Goal: Answer question/provide support: Share knowledge or assist other users

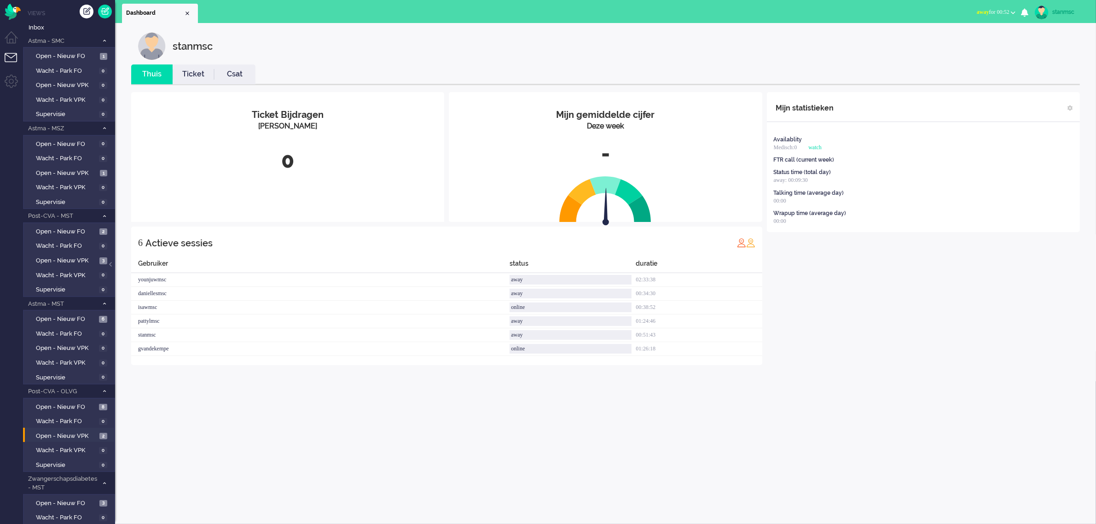
click at [1002, 12] on span "away for 00:52" at bounding box center [993, 12] width 33 height 6
click at [967, 40] on label "Online" at bounding box center [977, 41] width 73 height 8
click at [75, 258] on span "Open - Nieuw VPK" at bounding box center [66, 260] width 61 height 9
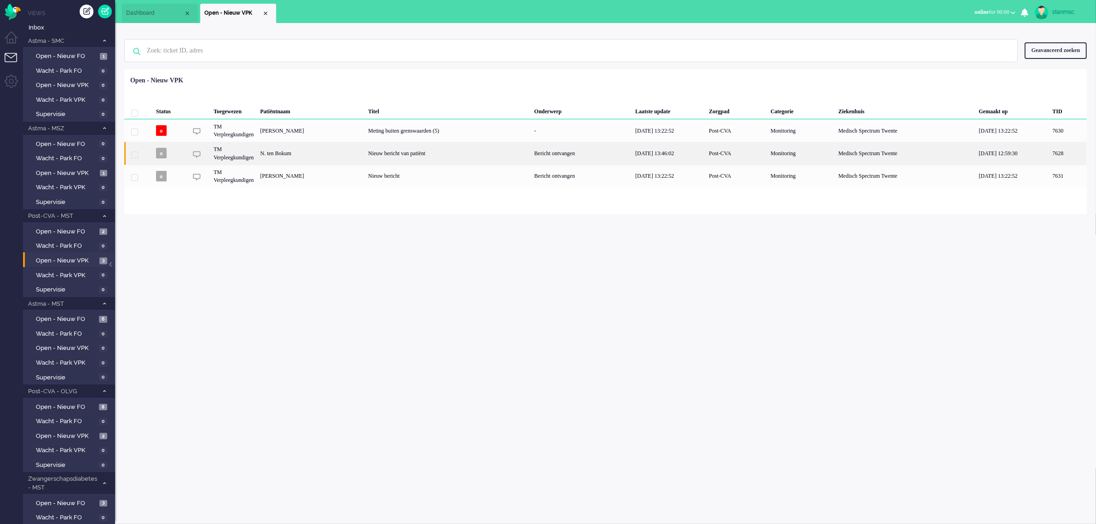
click at [1049, 156] on div "N. ten Bokum" at bounding box center [1067, 153] width 37 height 23
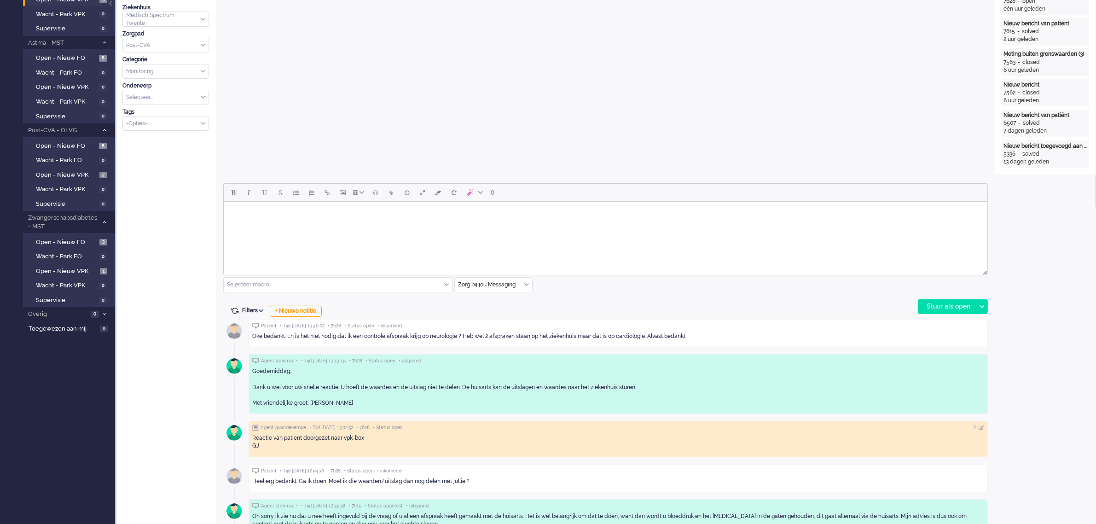
scroll to position [345, 0]
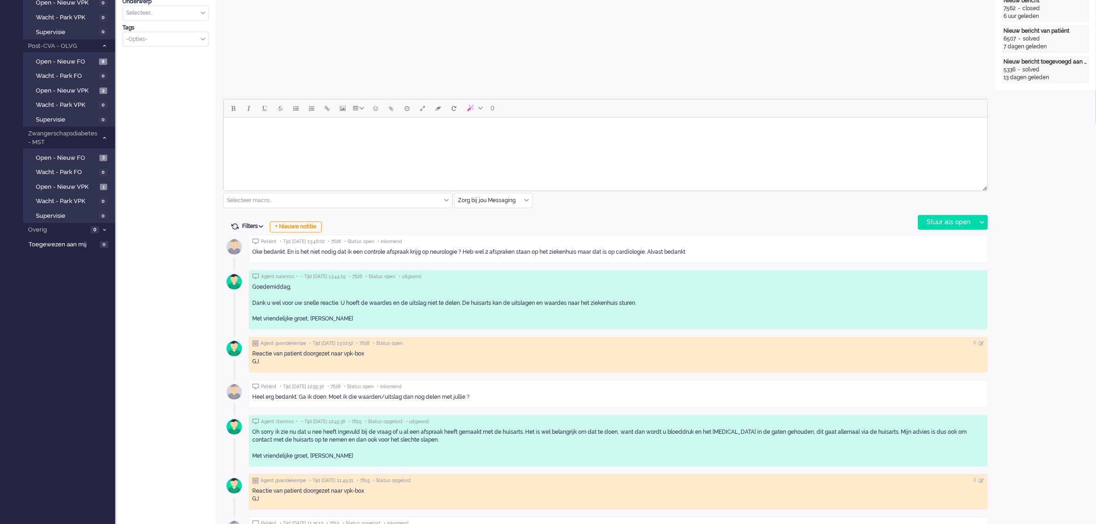
click at [290, 136] on body "Rich Text Area. Press ALT-0 for help." at bounding box center [605, 129] width 756 height 16
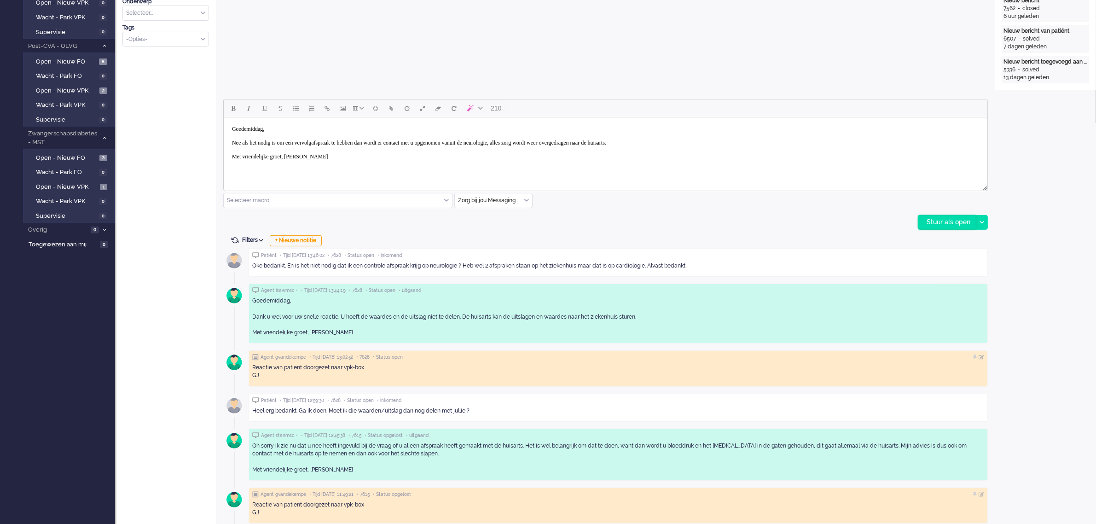
click at [955, 220] on div "Stuur als open" at bounding box center [947, 222] width 58 height 14
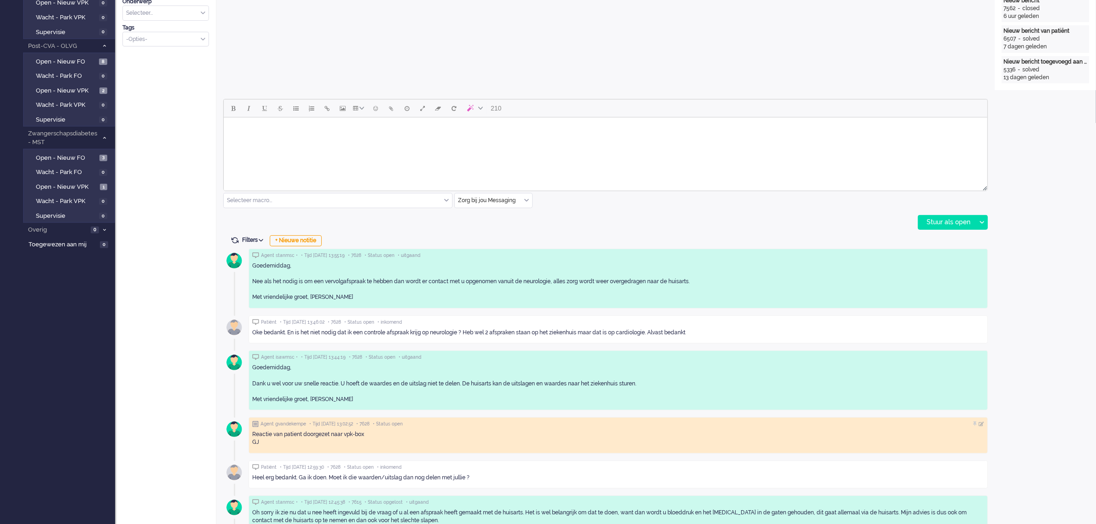
scroll to position [0, 0]
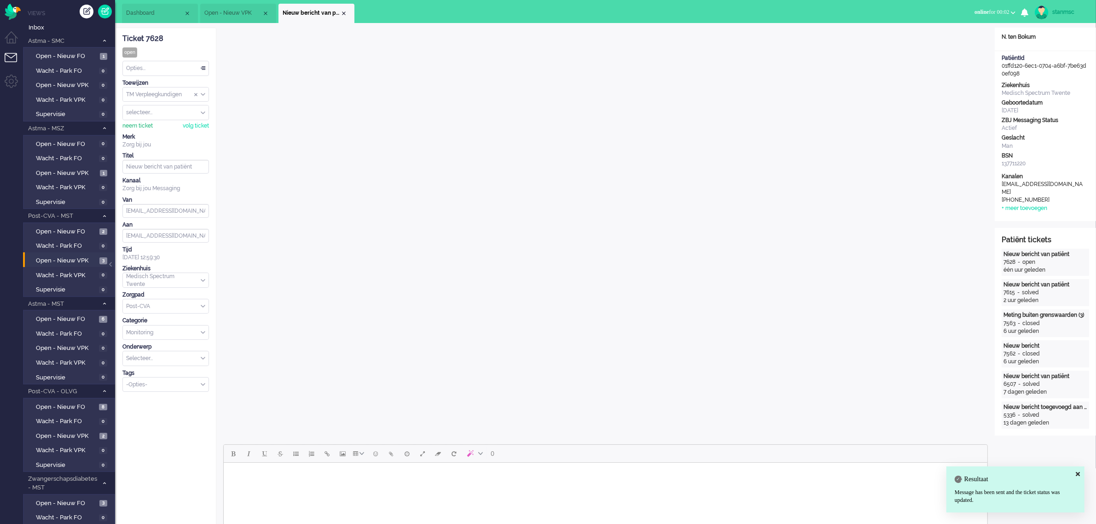
click at [142, 127] on div "neem ticket" at bounding box center [137, 126] width 30 height 8
click at [156, 65] on div "Opties..." at bounding box center [166, 68] width 86 height 14
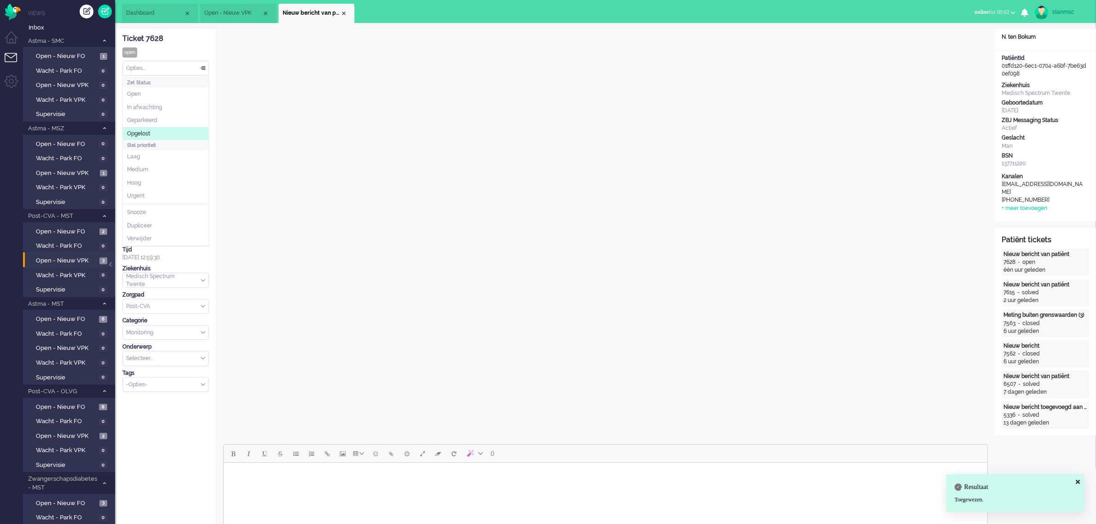
click at [148, 134] on span "Opgelost" at bounding box center [138, 134] width 23 height 8
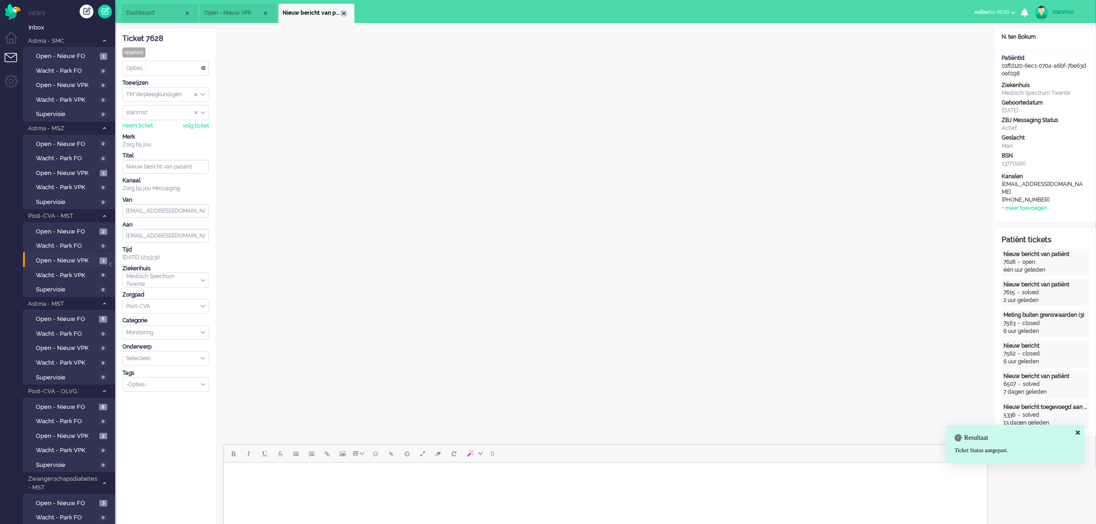
click at [346, 12] on div "Close tab" at bounding box center [343, 13] width 7 height 7
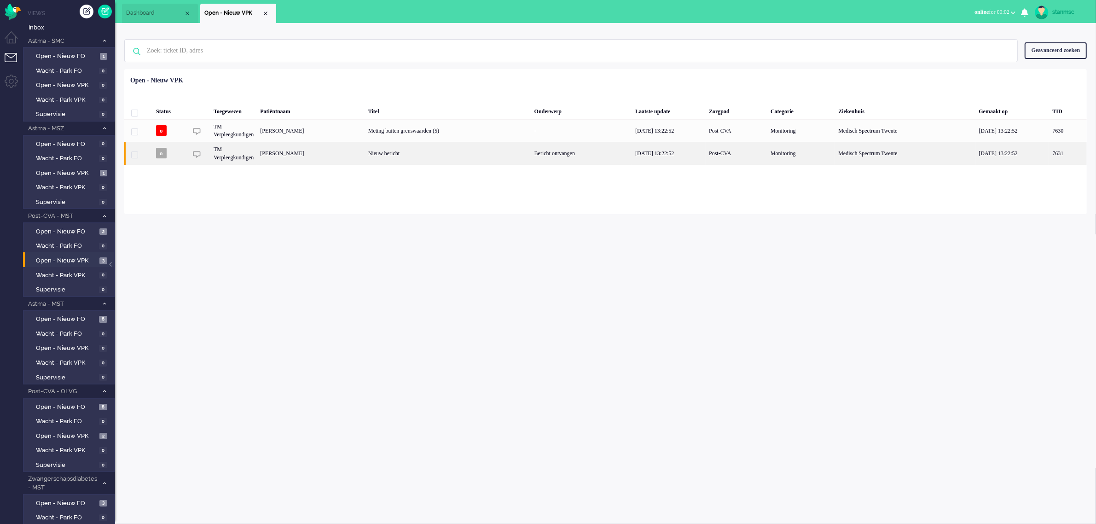
click at [1049, 153] on div "[PERSON_NAME]" at bounding box center [1067, 153] width 37 height 23
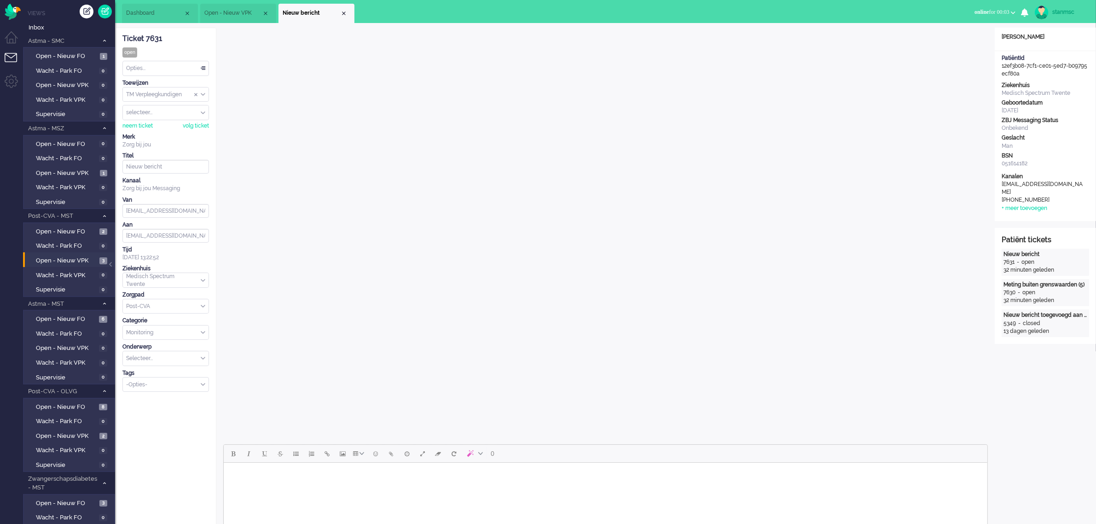
click at [246, 14] on span "Open - Nieuw VPK" at bounding box center [233, 13] width 58 height 8
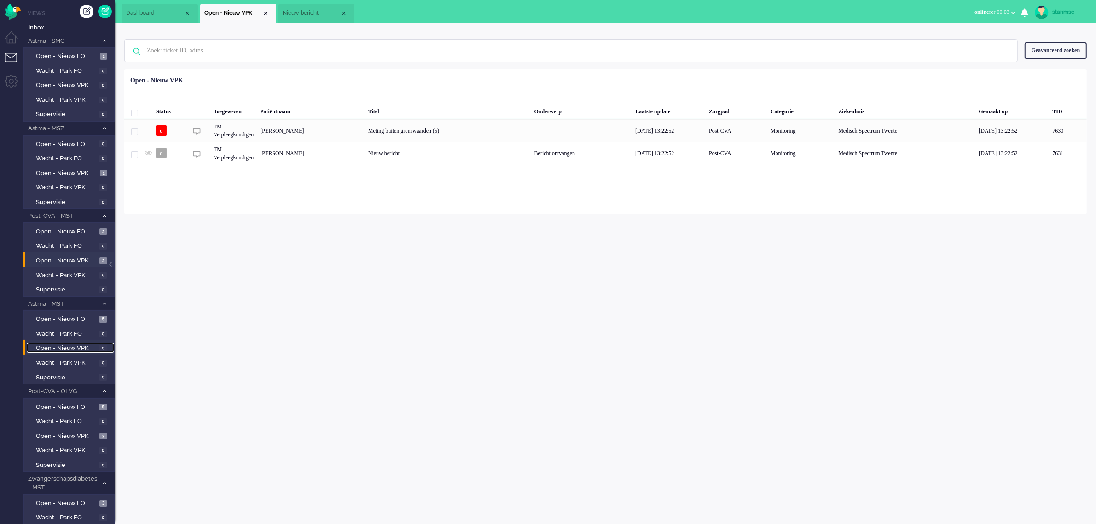
click at [58, 346] on span "Open - Nieuw VPK" at bounding box center [66, 348] width 61 height 9
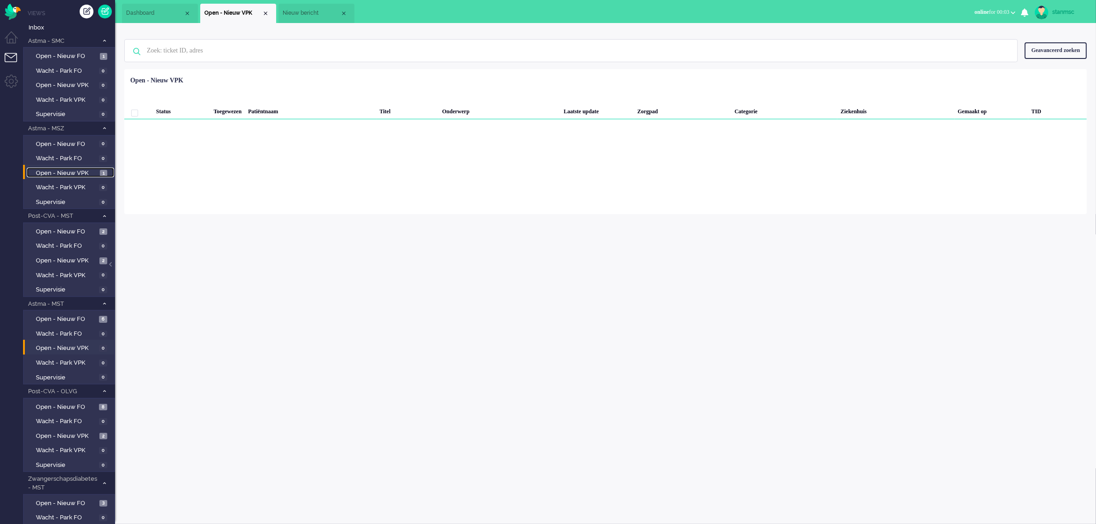
click at [56, 175] on span "Open - Nieuw VPK" at bounding box center [67, 173] width 62 height 9
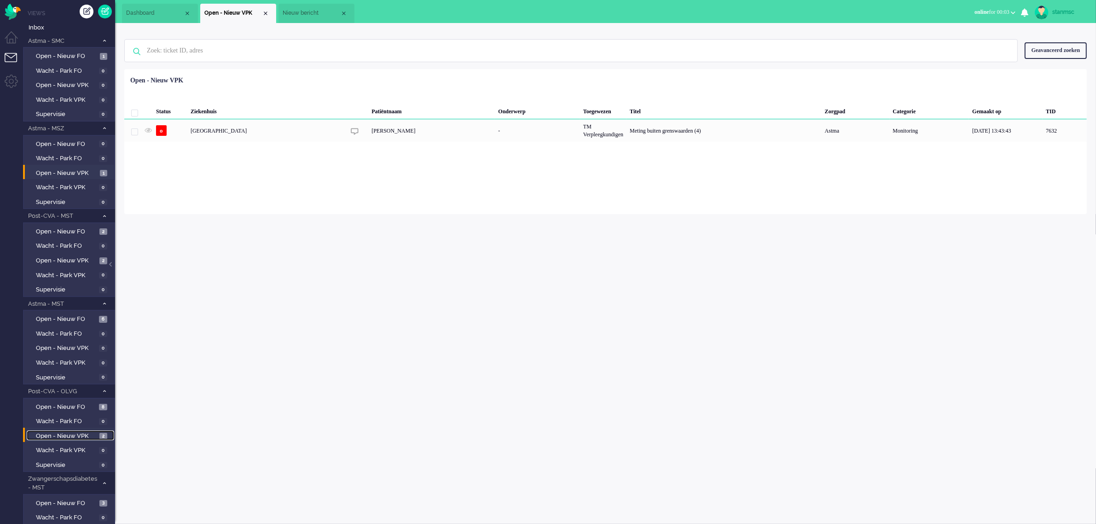
click at [67, 434] on span "Open - Nieuw VPK" at bounding box center [66, 436] width 61 height 9
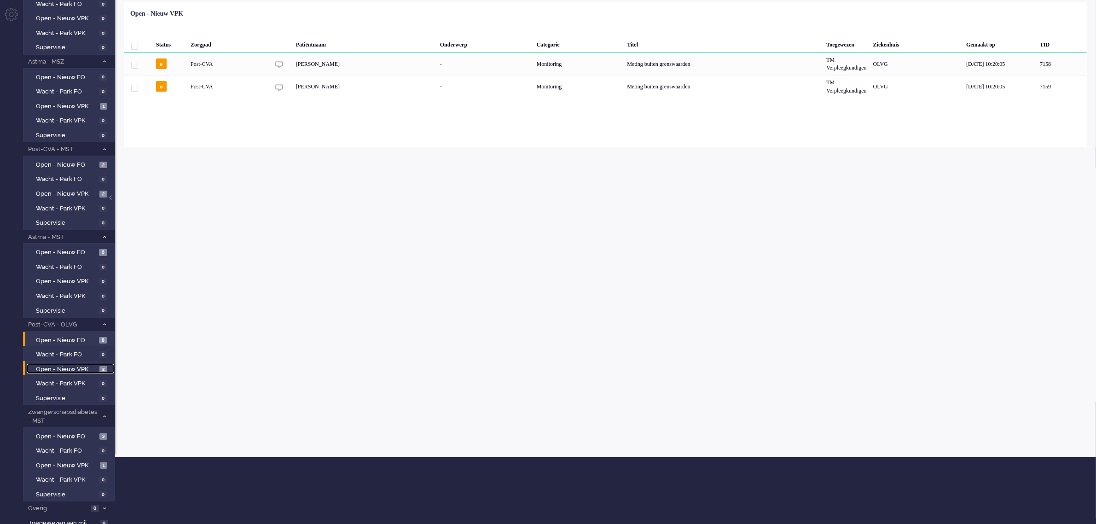
scroll to position [67, 0]
click at [62, 461] on span "Open - Nieuw VPK" at bounding box center [67, 465] width 62 height 9
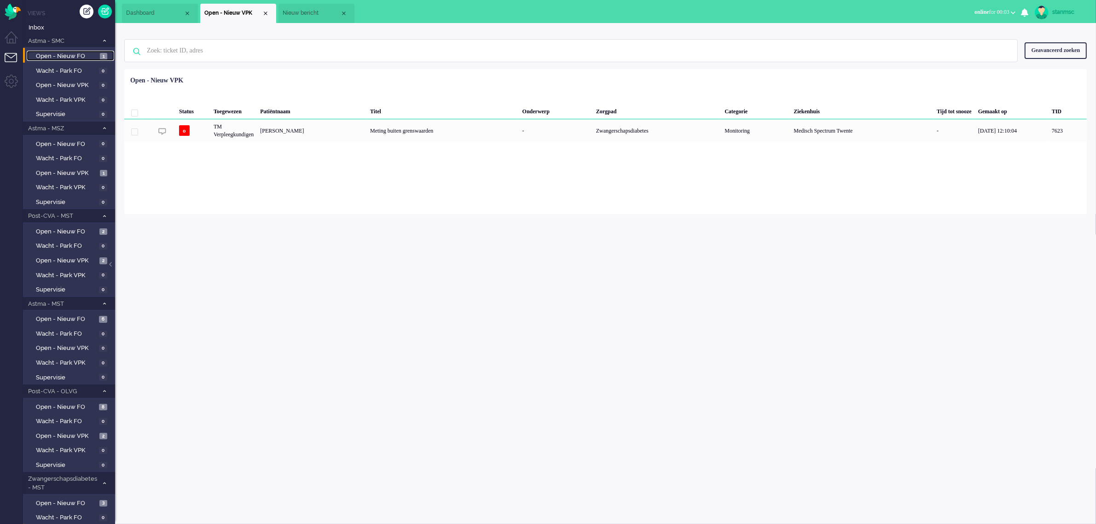
click at [76, 56] on span "Open - Nieuw FO" at bounding box center [67, 56] width 62 height 9
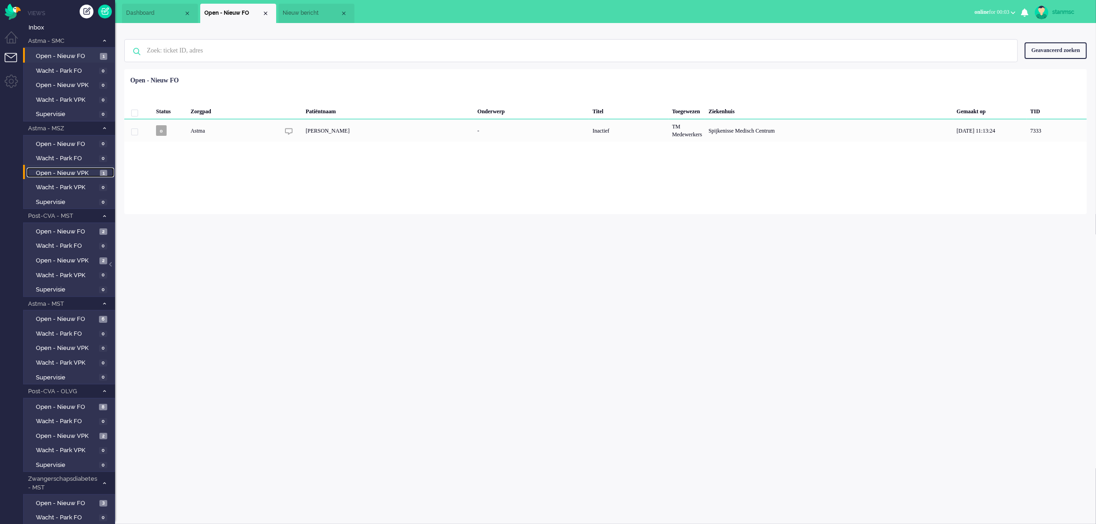
click at [71, 173] on span "Open - Nieuw VPK" at bounding box center [67, 173] width 62 height 9
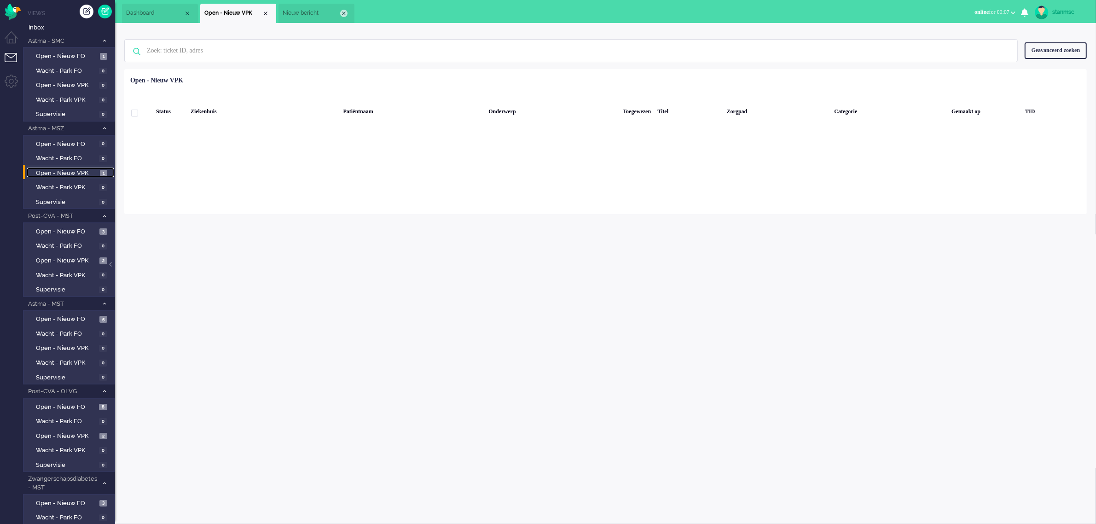
click at [346, 12] on div "Close tab" at bounding box center [343, 13] width 7 height 7
click at [62, 259] on span "Open - Nieuw VPK" at bounding box center [66, 260] width 61 height 9
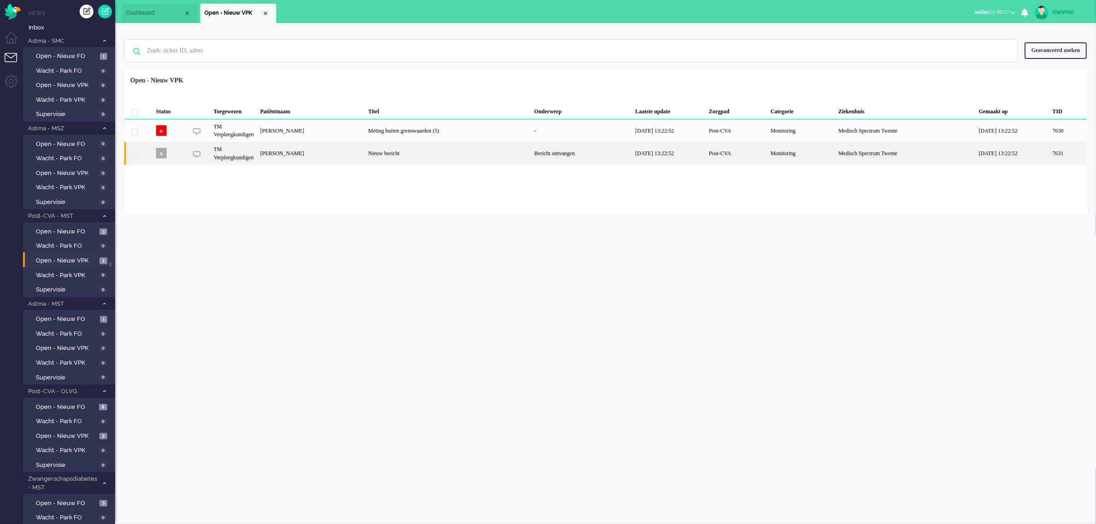
click at [1049, 153] on div "[PERSON_NAME]" at bounding box center [1067, 153] width 37 height 23
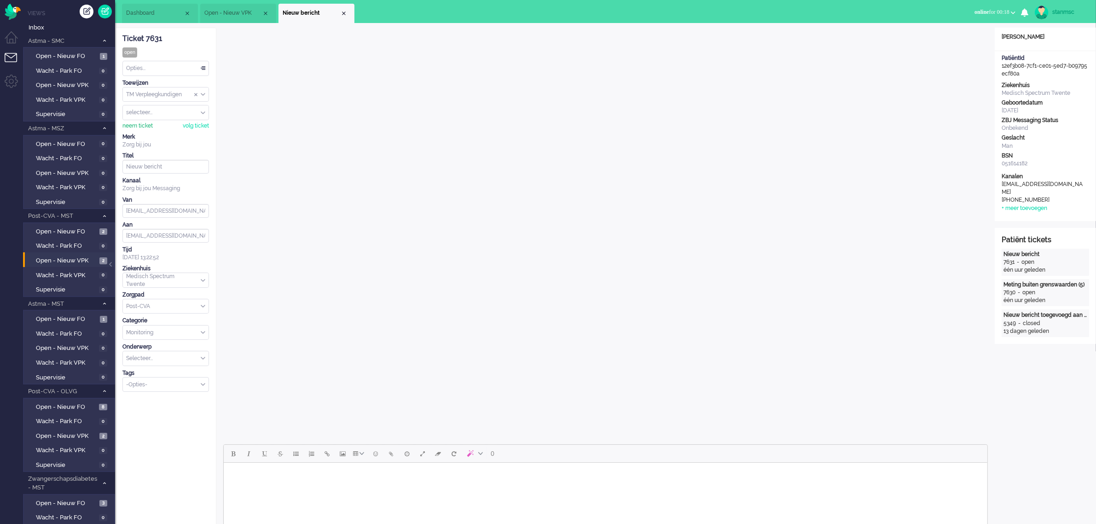
click at [134, 128] on div "neem ticket" at bounding box center [137, 126] width 30 height 8
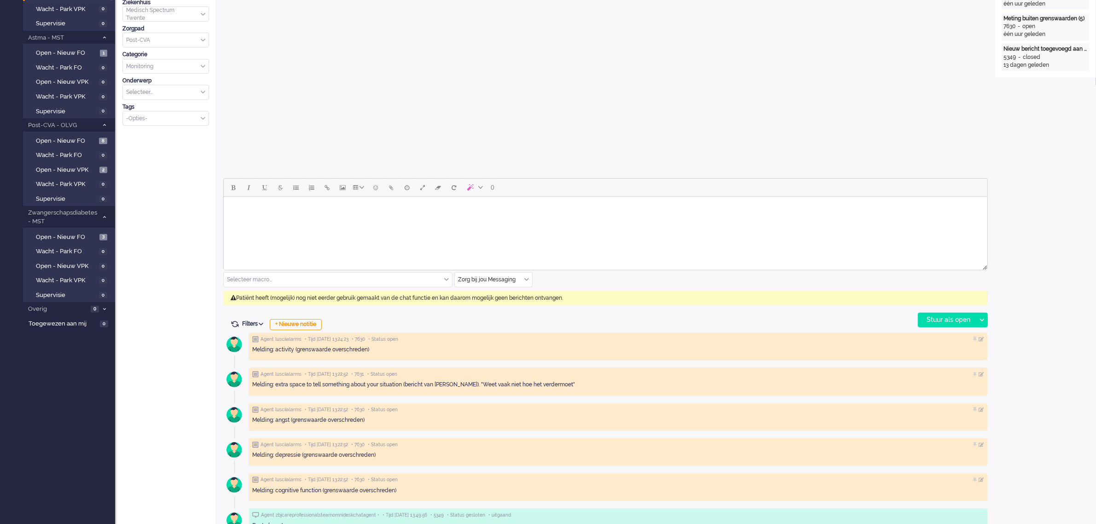
scroll to position [288, 0]
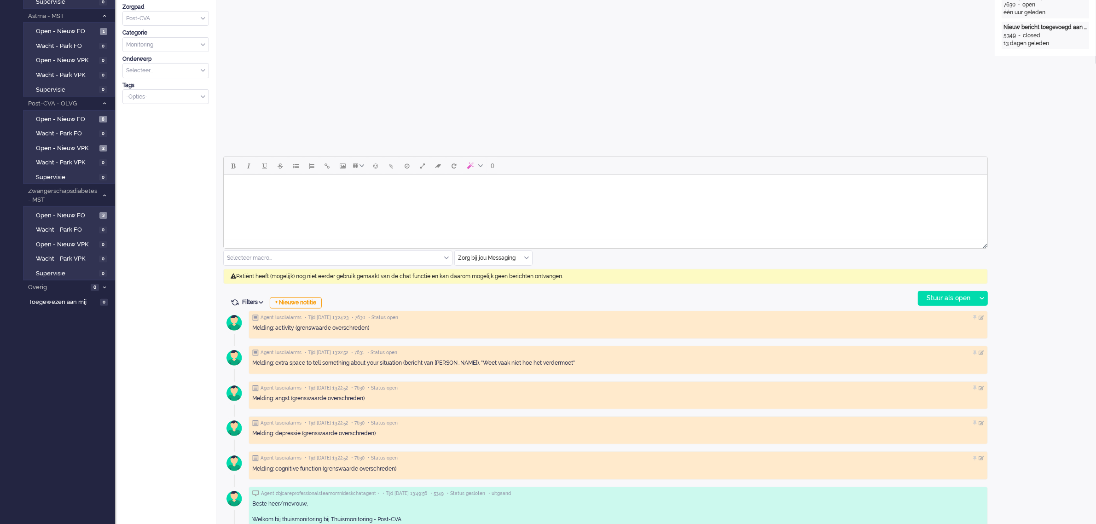
click at [514, 258] on input "text" at bounding box center [493, 258] width 77 height 14
click at [489, 283] on span "uitgaand telefoon" at bounding box center [482, 285] width 46 height 8
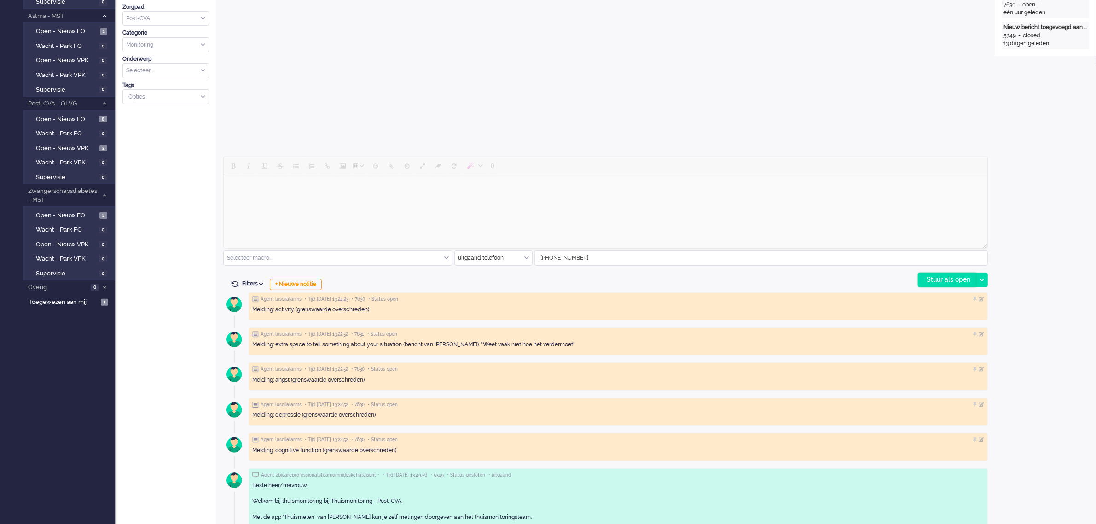
click at [955, 279] on div "Stuur als open" at bounding box center [947, 280] width 58 height 14
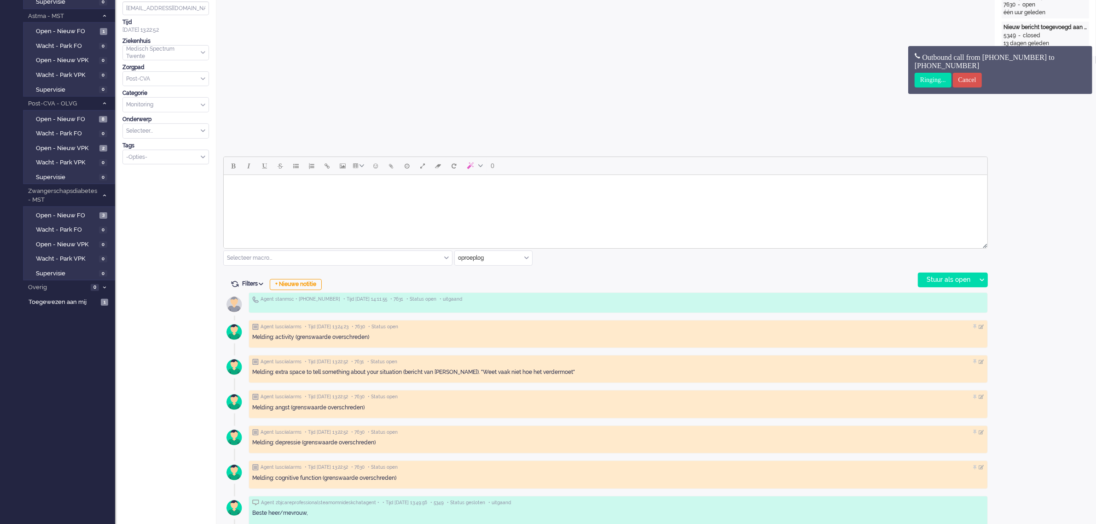
scroll to position [0, 0]
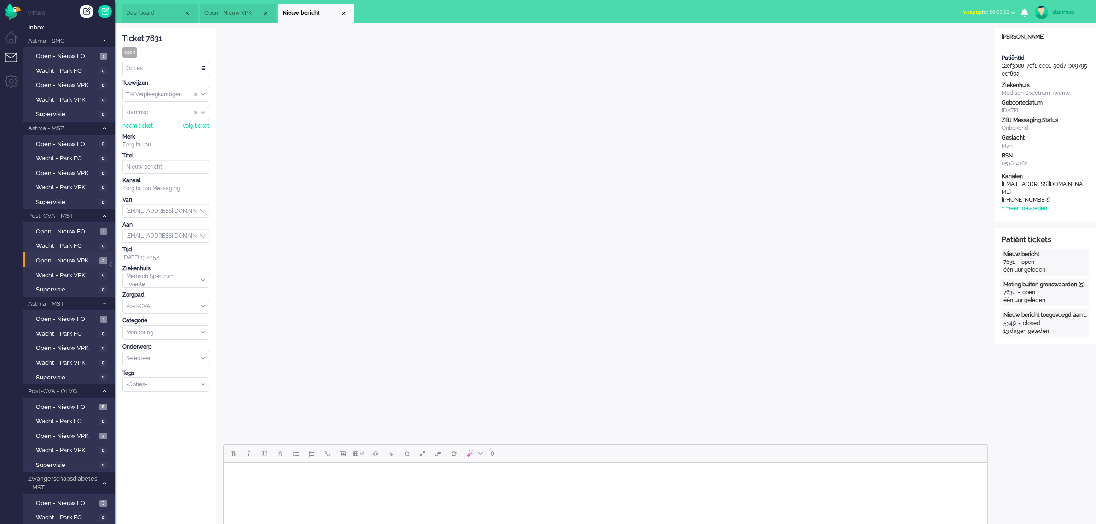
click at [378, 475] on body "Rich Text Area. Press ALT-0 for help." at bounding box center [605, 474] width 756 height 16
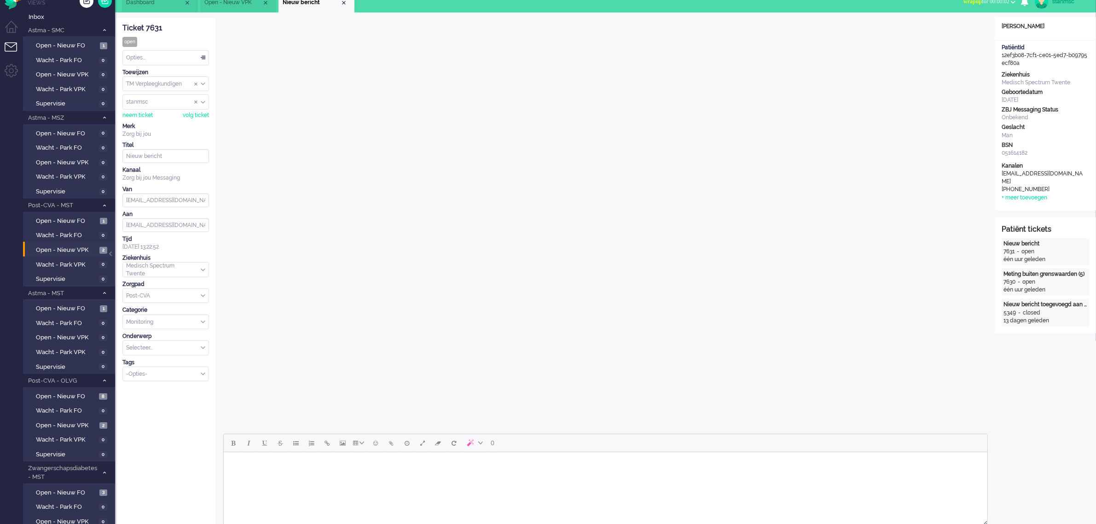
scroll to position [345, 0]
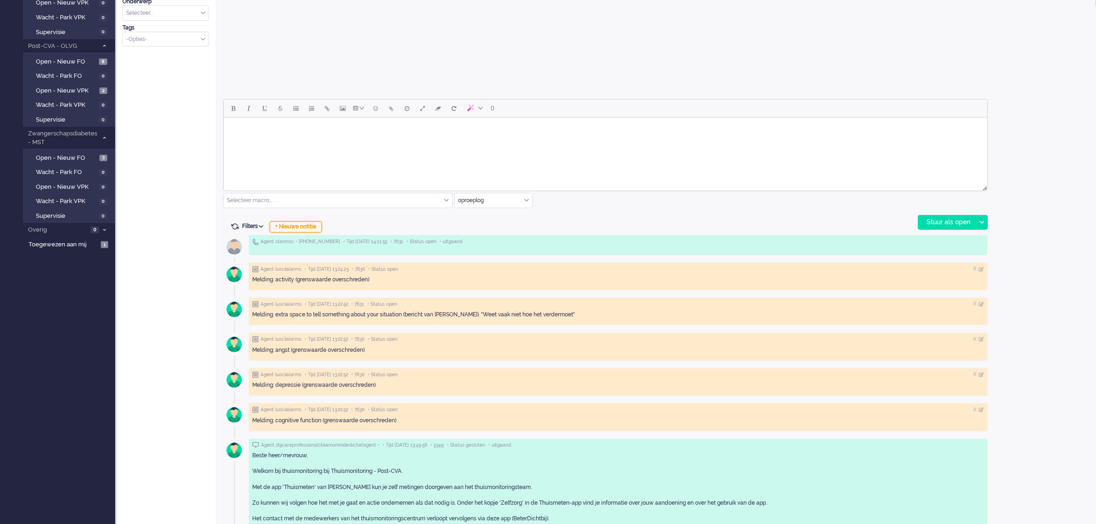
click at [289, 224] on div "+ Nieuwe notitie" at bounding box center [296, 226] width 52 height 11
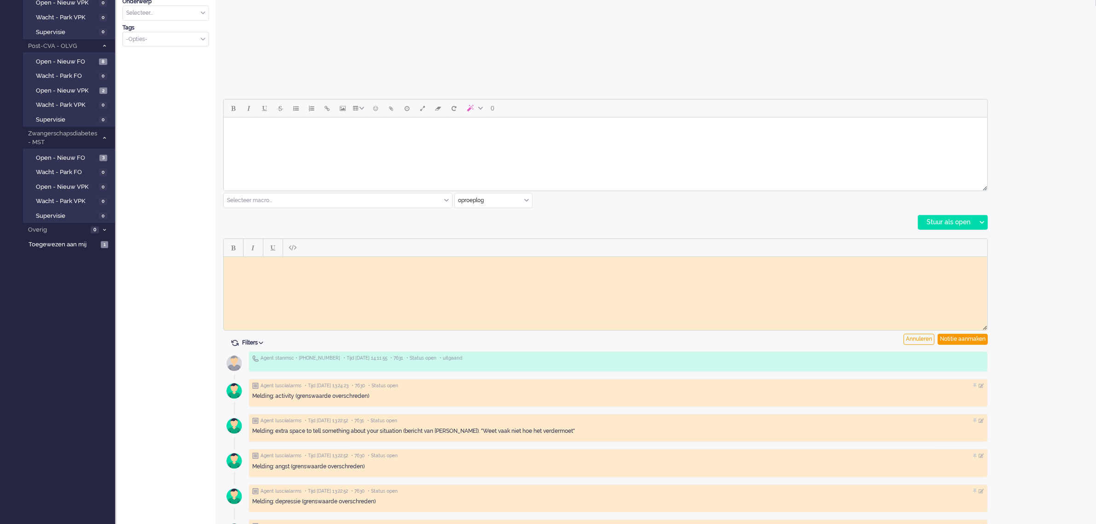
scroll to position [0, 0]
click at [283, 271] on html at bounding box center [605, 263] width 764 height 14
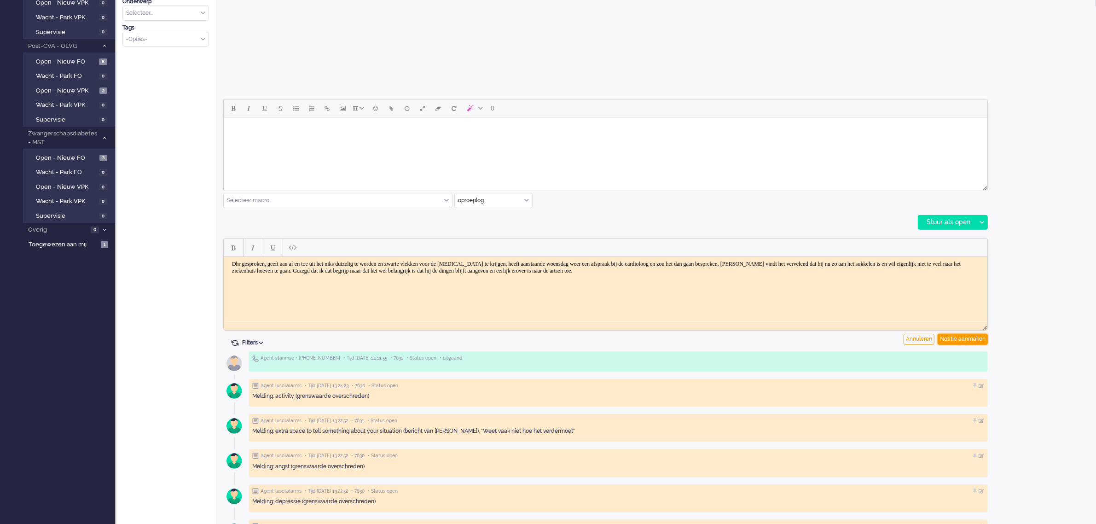
click at [952, 337] on div "Notitie aanmaken" at bounding box center [963, 339] width 50 height 11
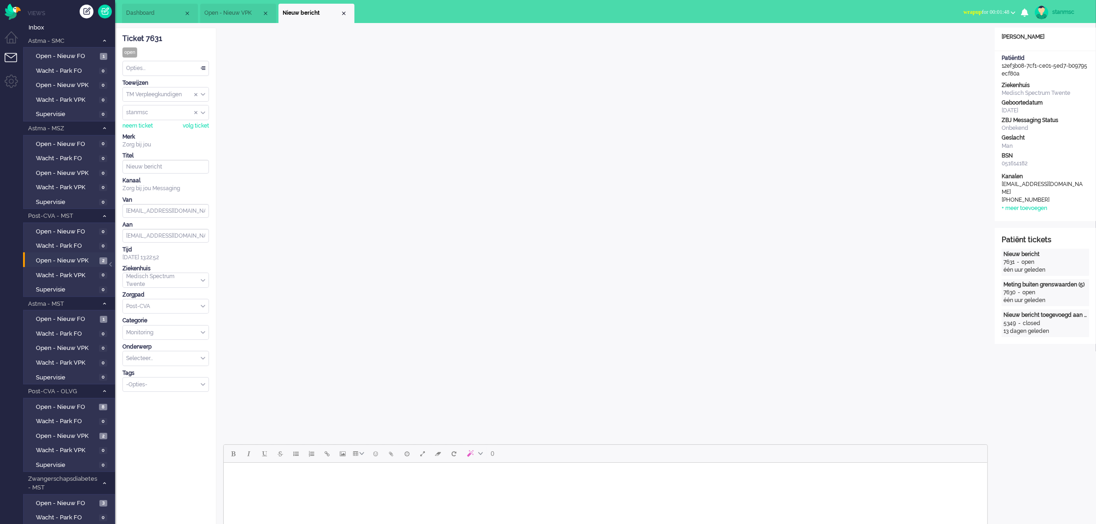
click at [1013, 12] on b "button" at bounding box center [1013, 12] width 5 height 3
click at [956, 41] on label "Online" at bounding box center [977, 41] width 73 height 8
click at [160, 65] on div "Opties..." at bounding box center [166, 68] width 86 height 14
click at [145, 130] on span "Opgelost" at bounding box center [138, 134] width 23 height 8
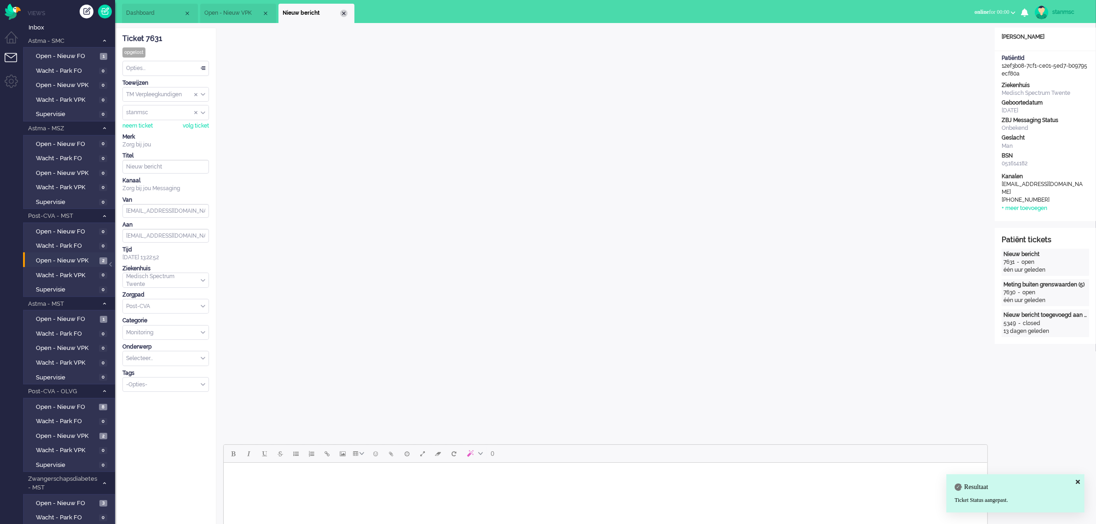
click at [345, 14] on div "Close tab" at bounding box center [343, 13] width 7 height 7
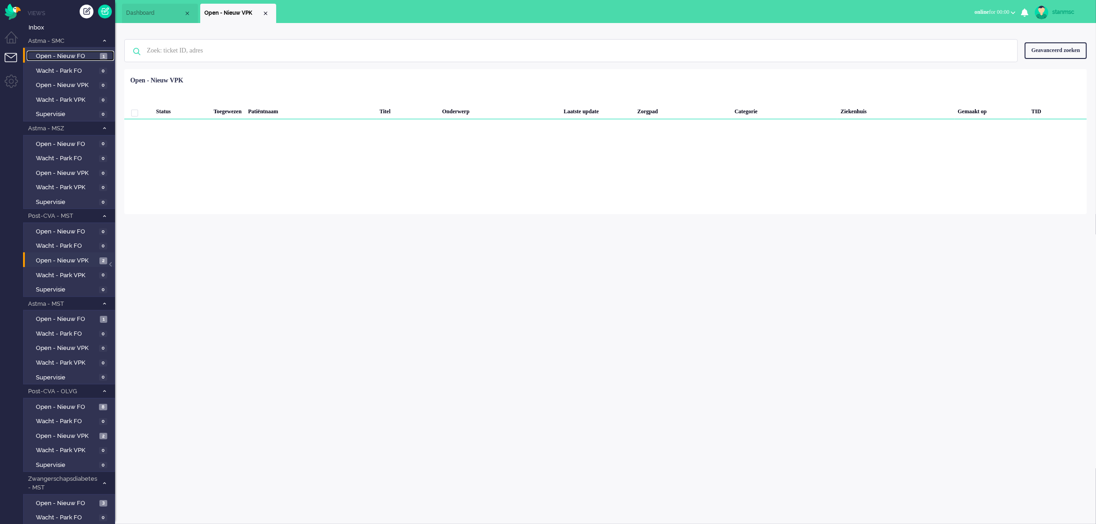
click at [74, 56] on span "Open - Nieuw FO" at bounding box center [67, 56] width 62 height 9
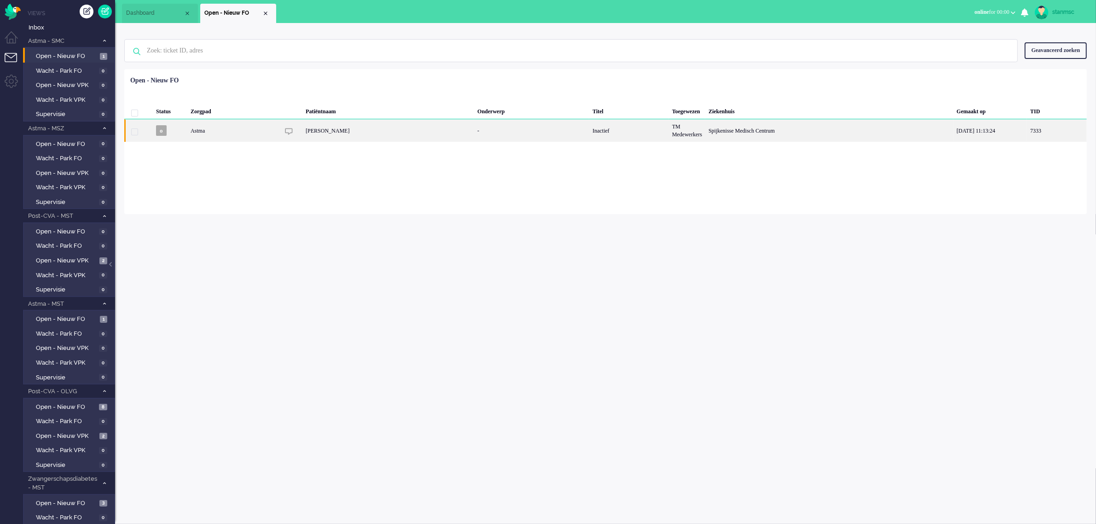
click at [589, 129] on div "Astma" at bounding box center [629, 130] width 80 height 23
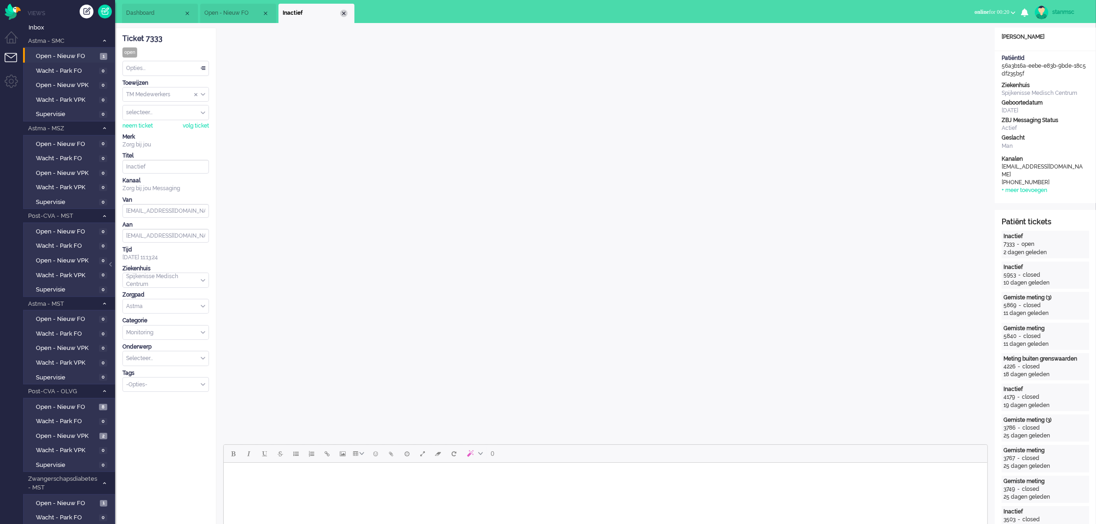
click at [344, 13] on div "Close tab" at bounding box center [343, 13] width 7 height 7
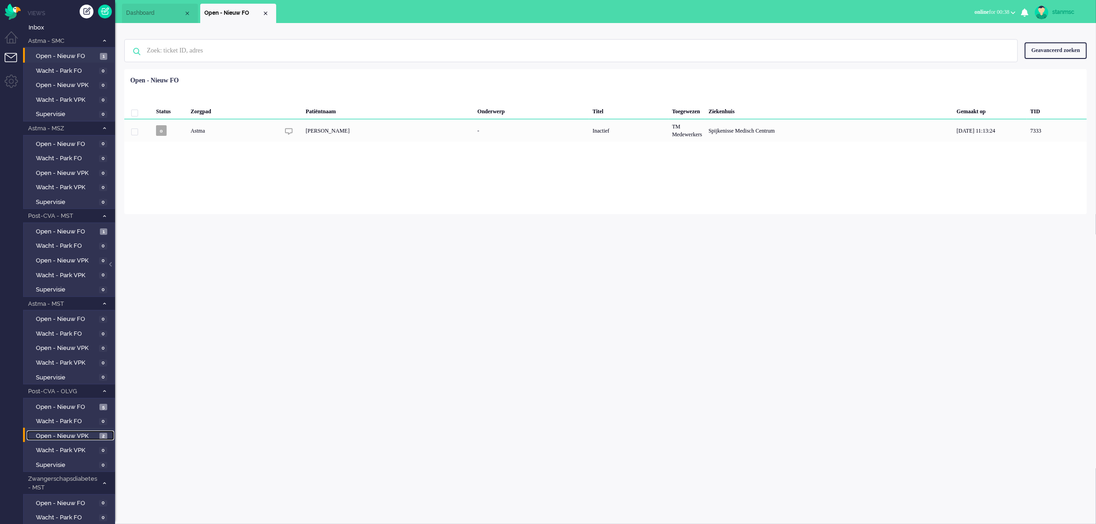
click at [65, 432] on span "Open - Nieuw VPK" at bounding box center [66, 436] width 61 height 9
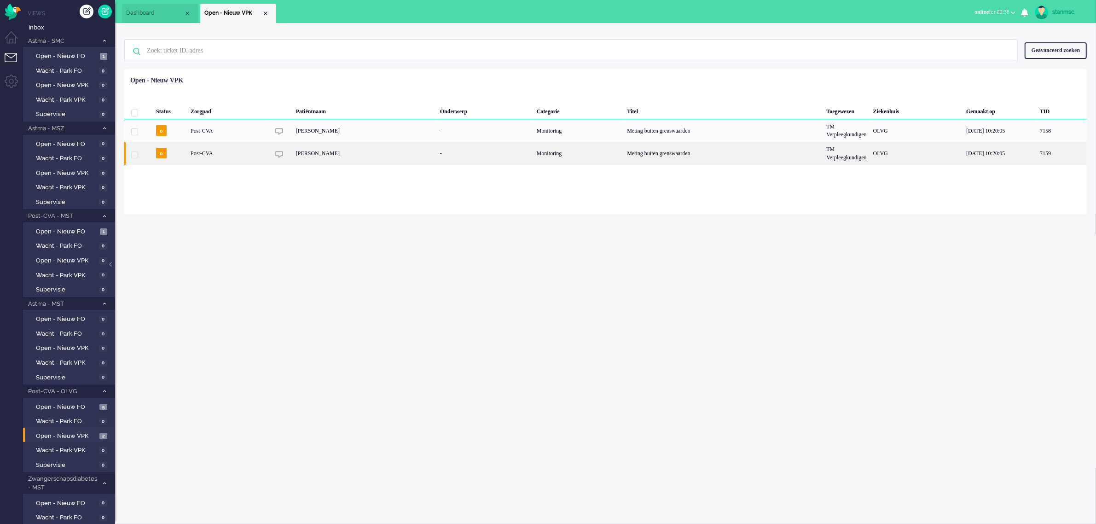
click at [320, 151] on div "[PERSON_NAME]" at bounding box center [365, 153] width 144 height 23
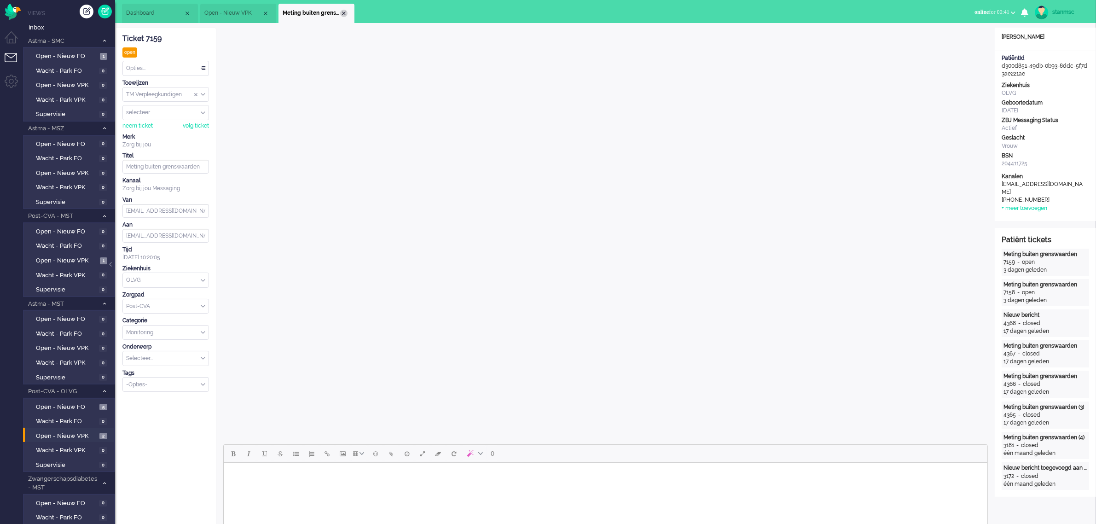
click at [343, 12] on div "Close tab" at bounding box center [343, 13] width 7 height 7
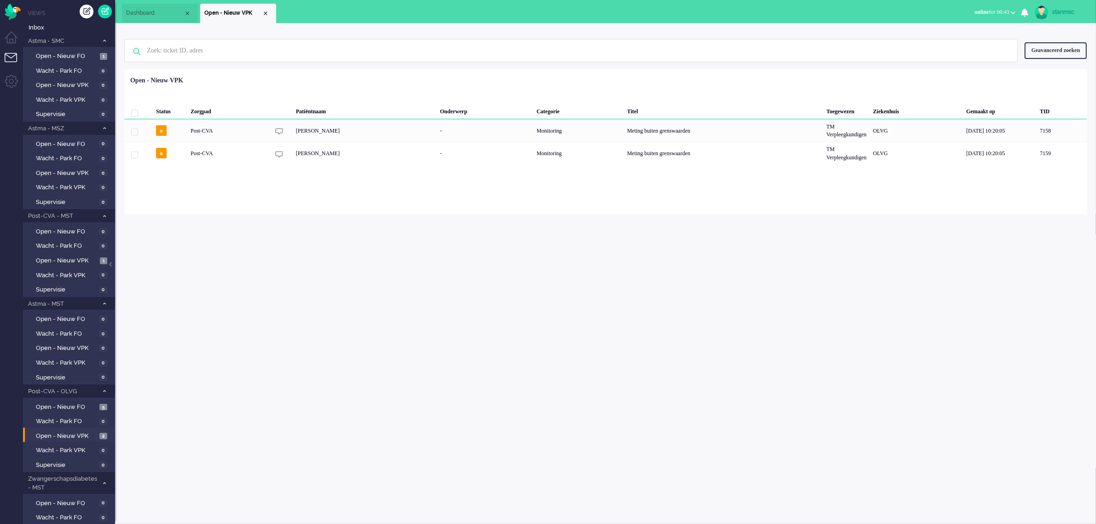
click at [1004, 10] on span "online for 00:43" at bounding box center [991, 12] width 35 height 6
click at [962, 33] on label "Away" at bounding box center [977, 31] width 73 height 8
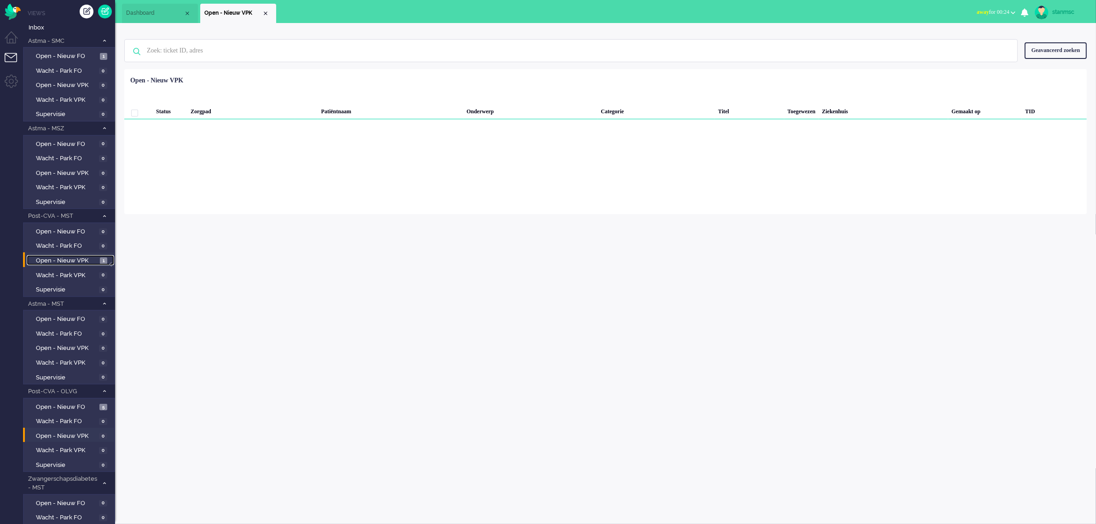
click at [67, 255] on link "Open - Nieuw VPK 1" at bounding box center [70, 260] width 87 height 10
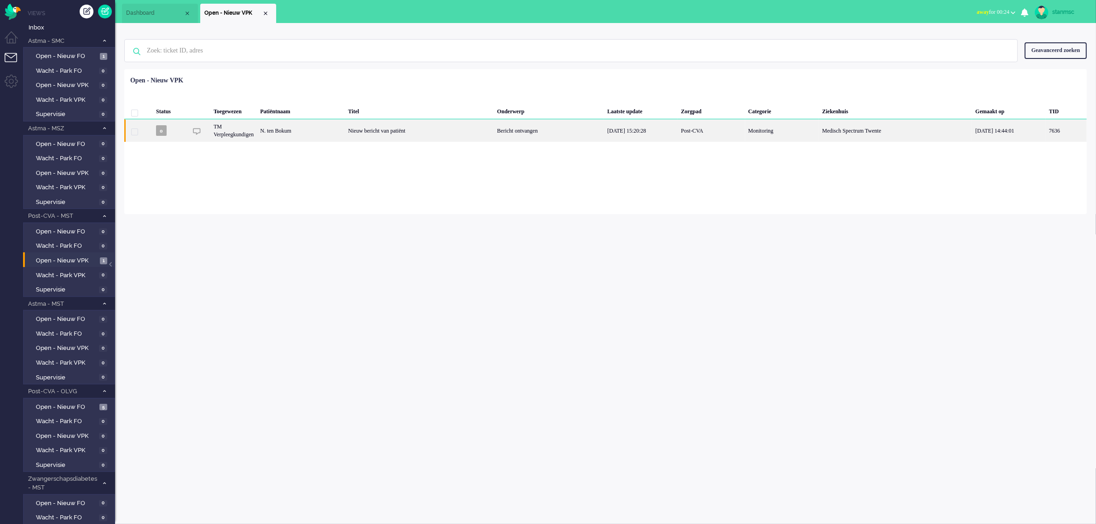
click at [1046, 133] on div "N. ten Bokum" at bounding box center [1066, 130] width 41 height 23
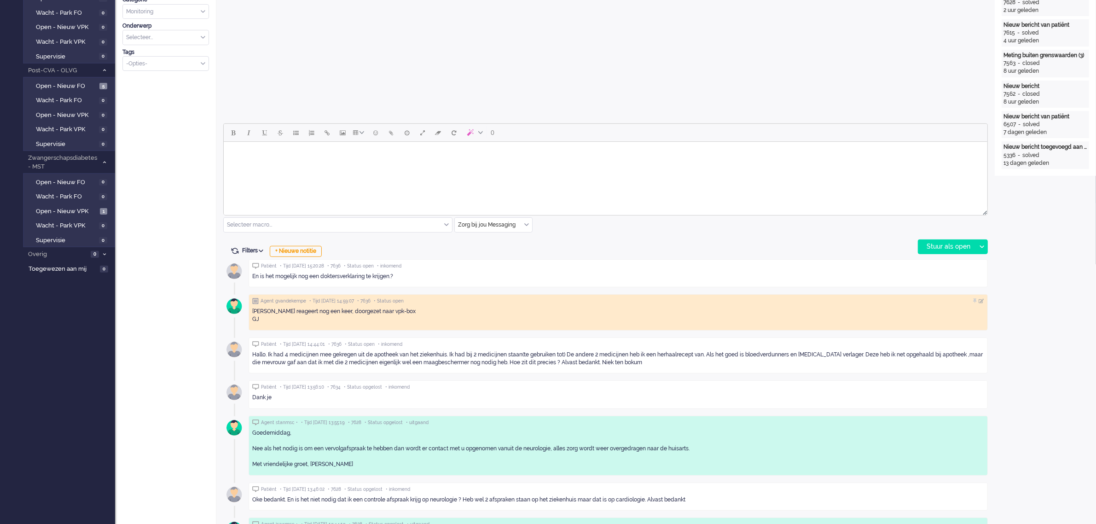
scroll to position [345, 0]
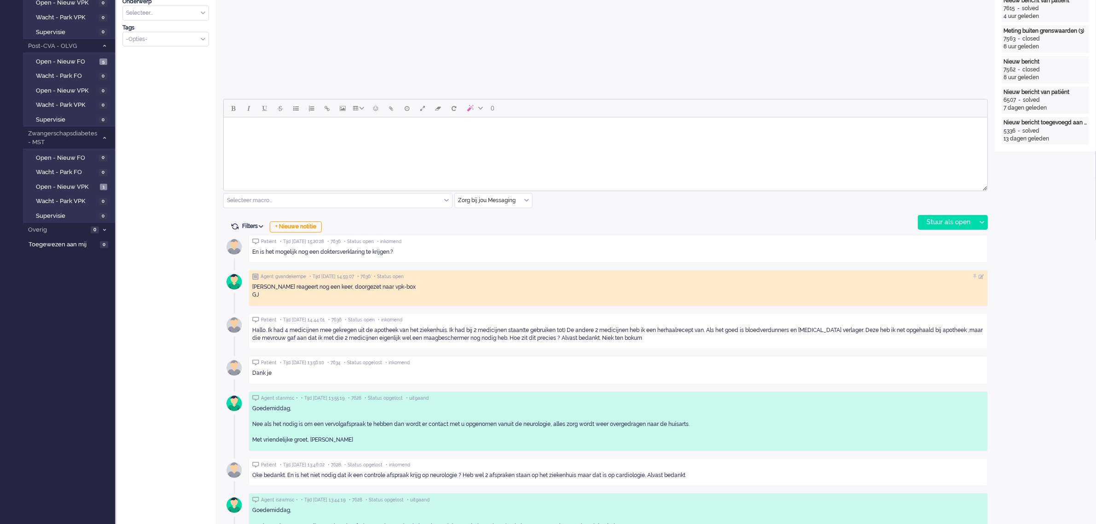
click at [526, 199] on div "Zorg bij jou Messaging" at bounding box center [493, 200] width 77 height 14
click at [498, 226] on span "uitgaand telefoon" at bounding box center [482, 228] width 46 height 8
click at [958, 220] on div "Stuur als open" at bounding box center [947, 222] width 58 height 14
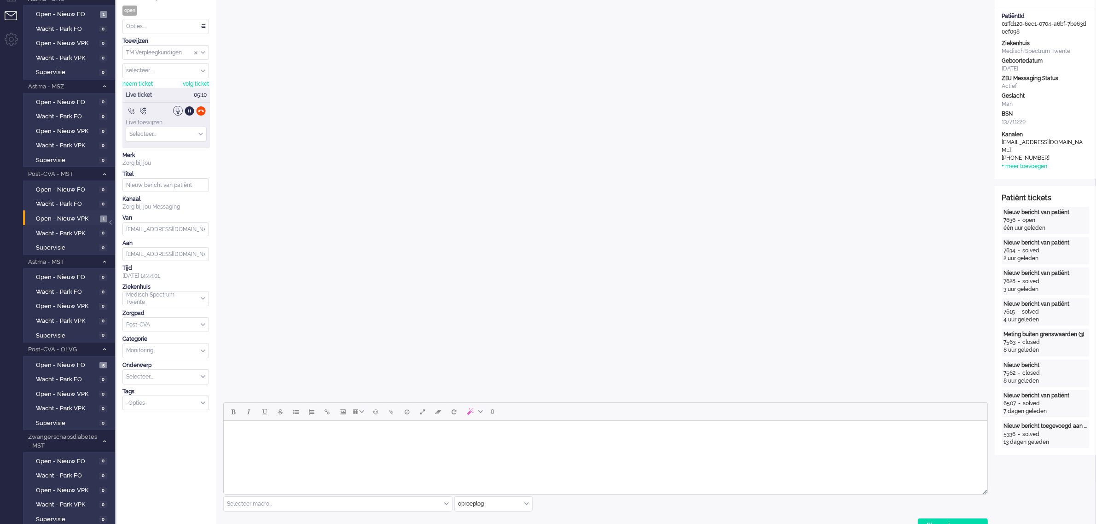
scroll to position [0, 0]
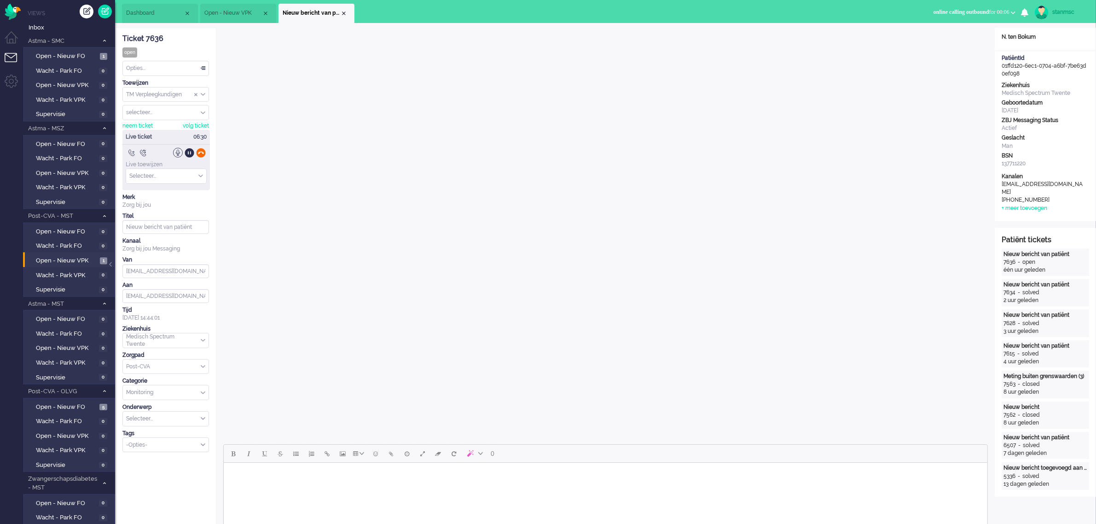
click at [203, 155] on div at bounding box center [201, 153] width 10 height 10
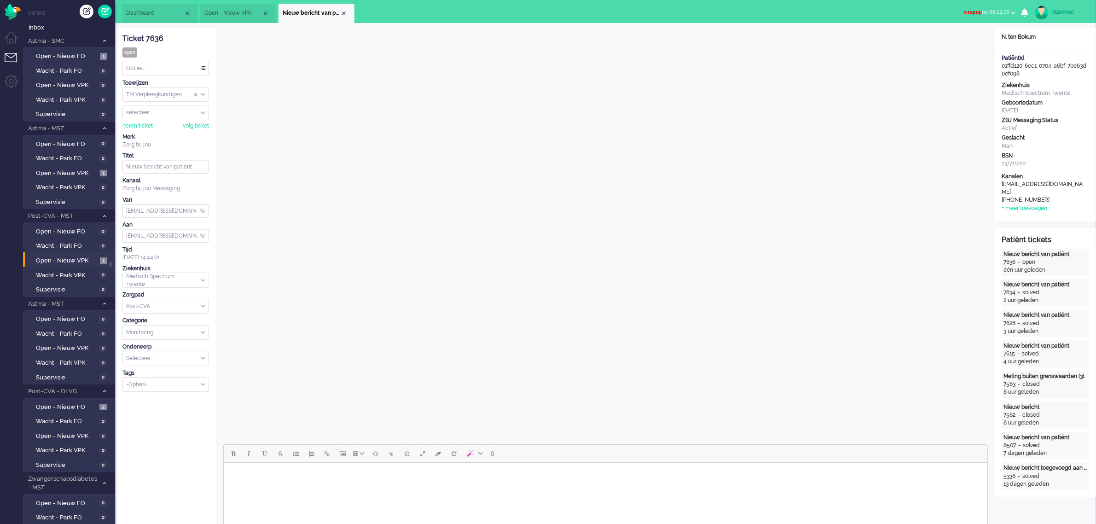
click at [1007, 10] on span "wrapup for 00:22:30" at bounding box center [986, 12] width 46 height 6
click at [962, 42] on label "Online" at bounding box center [977, 41] width 73 height 8
click at [77, 171] on span "Open - Nieuw VPK" at bounding box center [67, 173] width 62 height 9
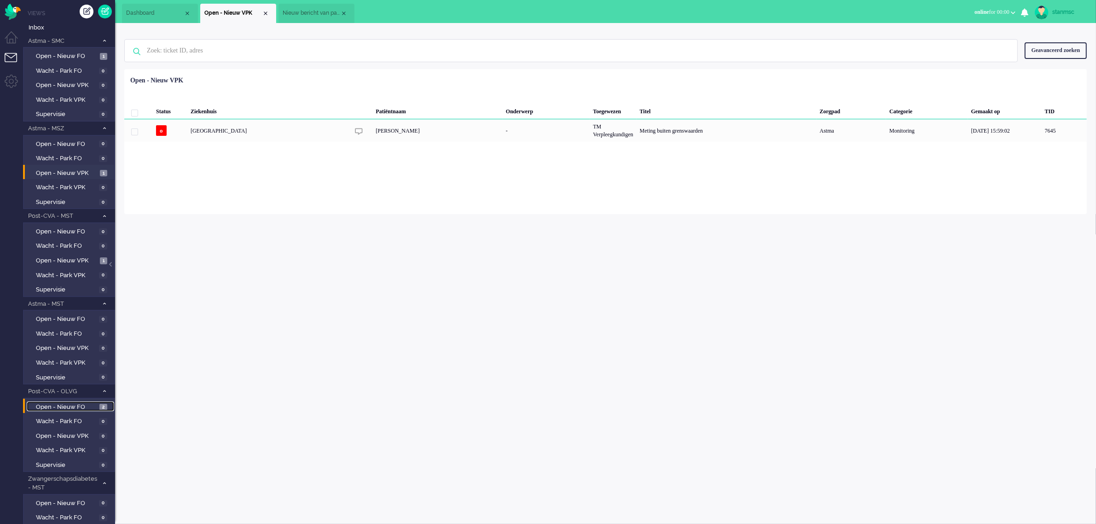
click at [63, 403] on span "Open - Nieuw FO" at bounding box center [66, 407] width 61 height 9
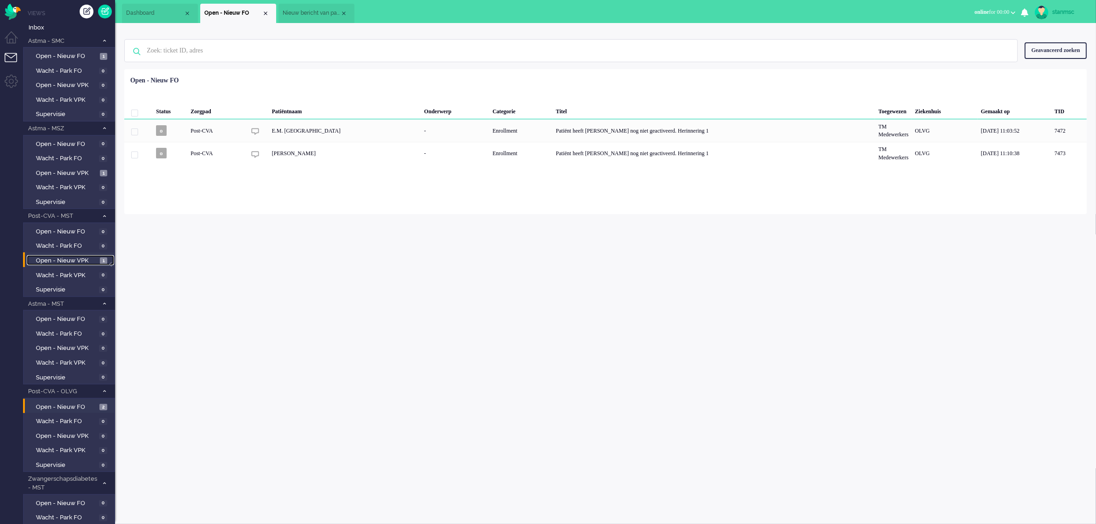
click at [76, 260] on span "Open - Nieuw VPK" at bounding box center [67, 260] width 62 height 9
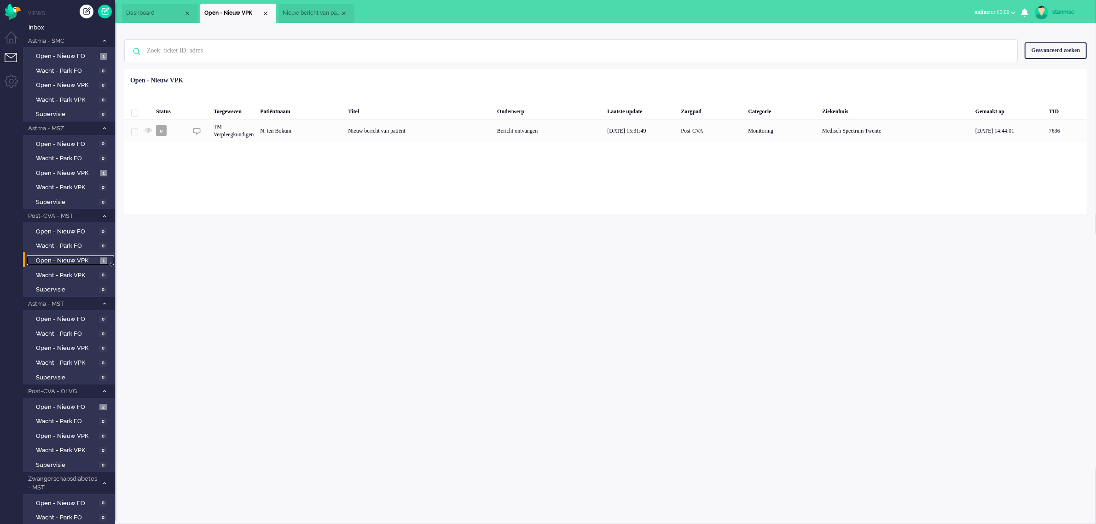
click at [324, 11] on span "Nieuw bericht van patiënt" at bounding box center [312, 13] width 58 height 8
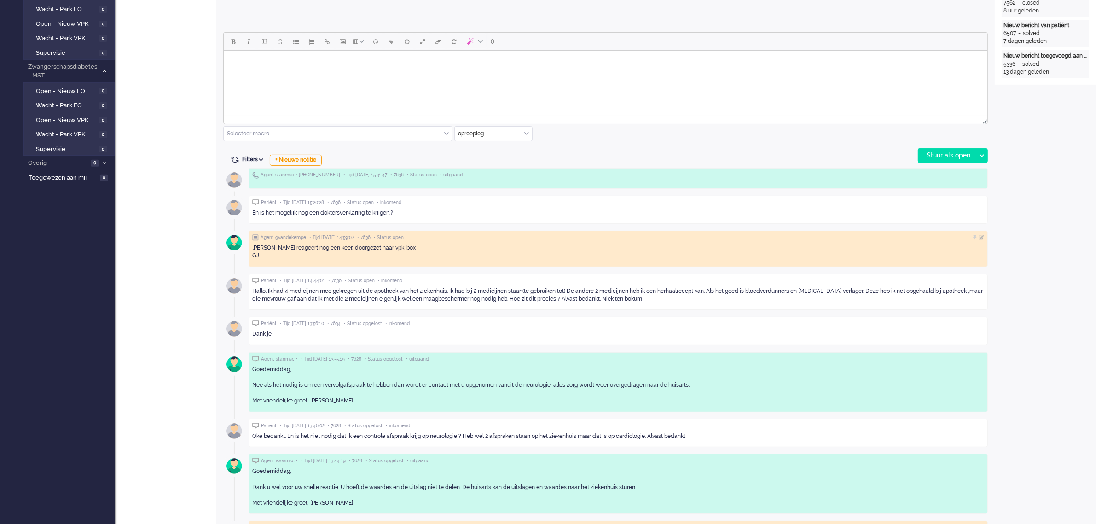
scroll to position [460, 0]
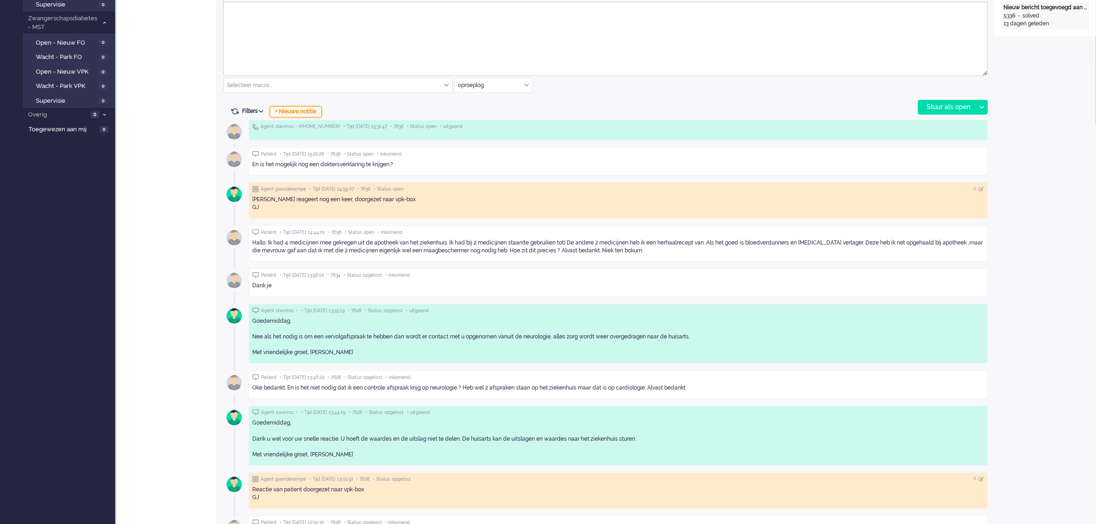
click at [304, 111] on div "+ Nieuwe notitie" at bounding box center [296, 111] width 52 height 11
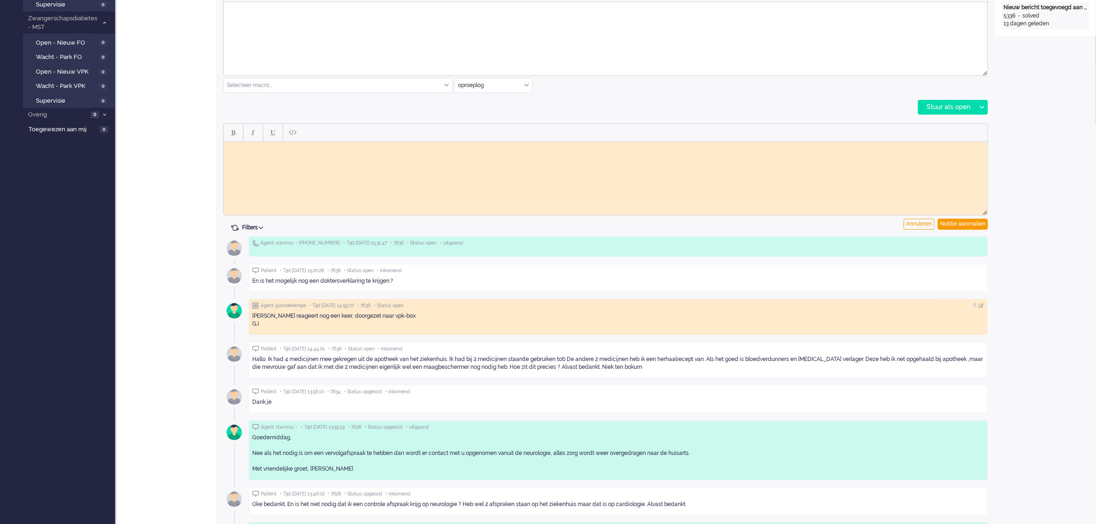
scroll to position [0, 0]
click at [332, 150] on body "Rich Text Area. Press ALT-0 for help." at bounding box center [605, 148] width 756 height 7
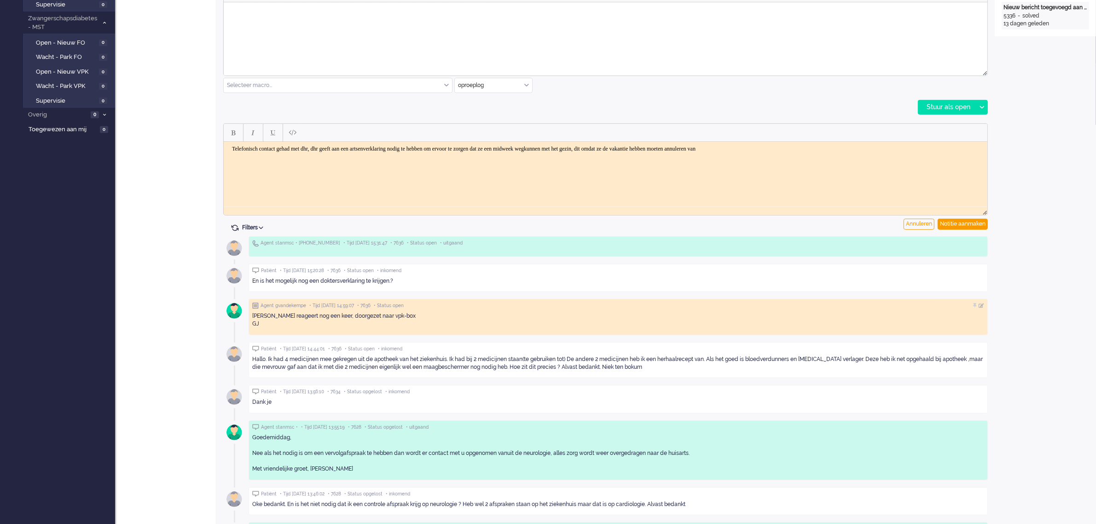
click at [836, 147] on body "Telefonisch contact gehad met dhr, dhr geeft aan een artsenverklaring nodig te …" at bounding box center [605, 148] width 756 height 7
click at [967, 224] on div "Notitie aanmaken" at bounding box center [963, 224] width 50 height 11
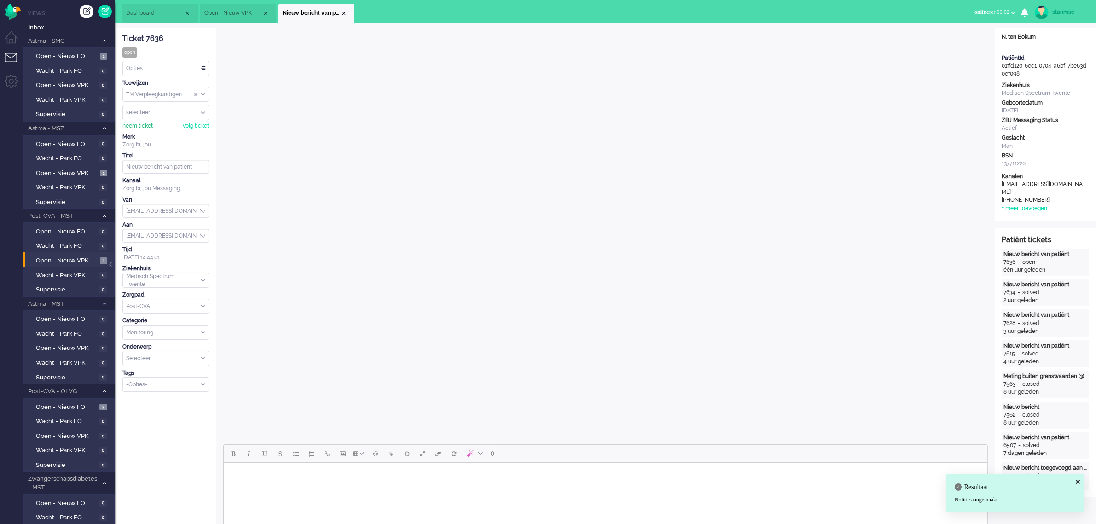
click at [141, 126] on div "neem ticket" at bounding box center [137, 126] width 30 height 8
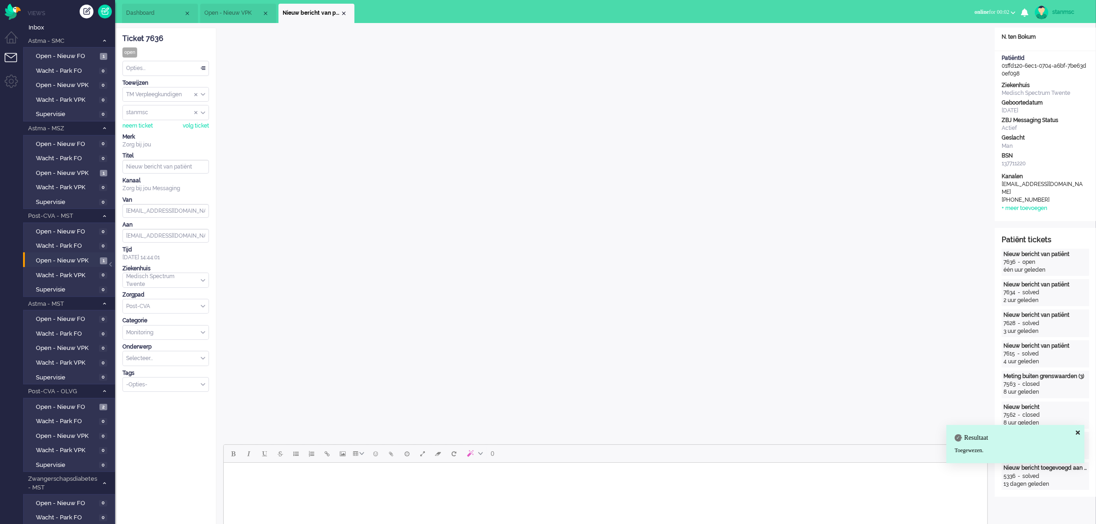
click at [189, 68] on div "Opties..." at bounding box center [166, 68] width 86 height 14
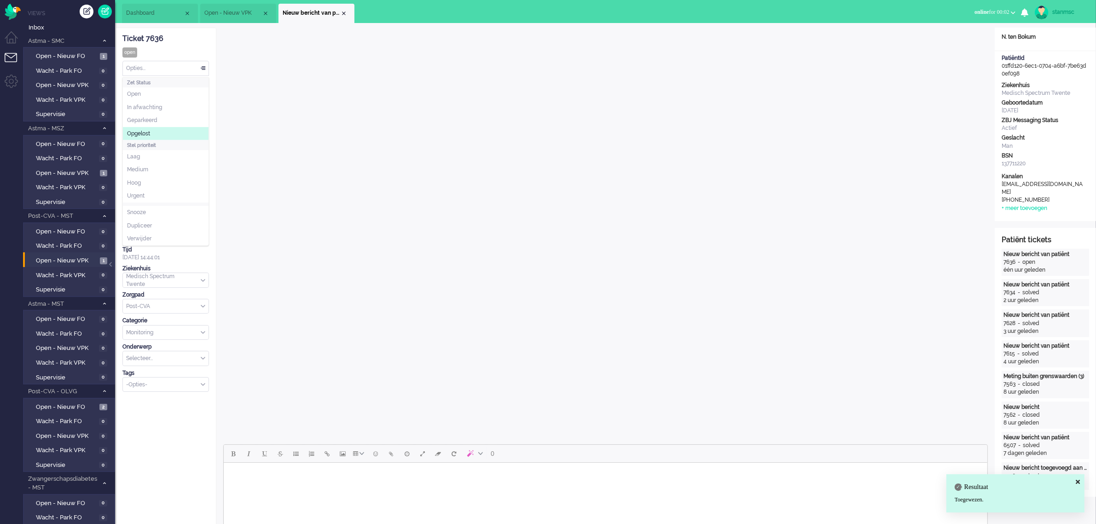
click at [153, 129] on li "Opgelost" at bounding box center [166, 133] width 86 height 13
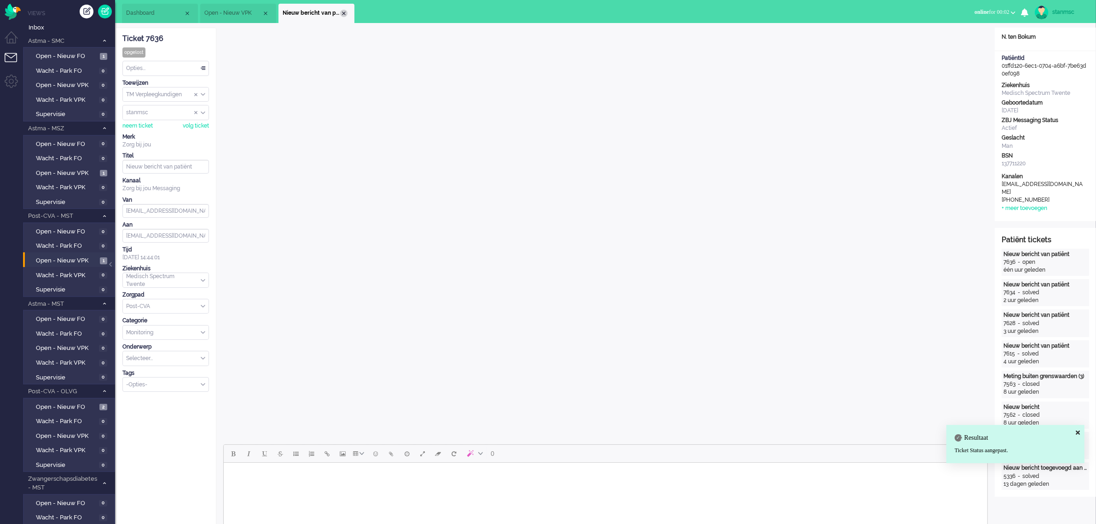
click at [343, 12] on div "Close tab" at bounding box center [343, 13] width 7 height 7
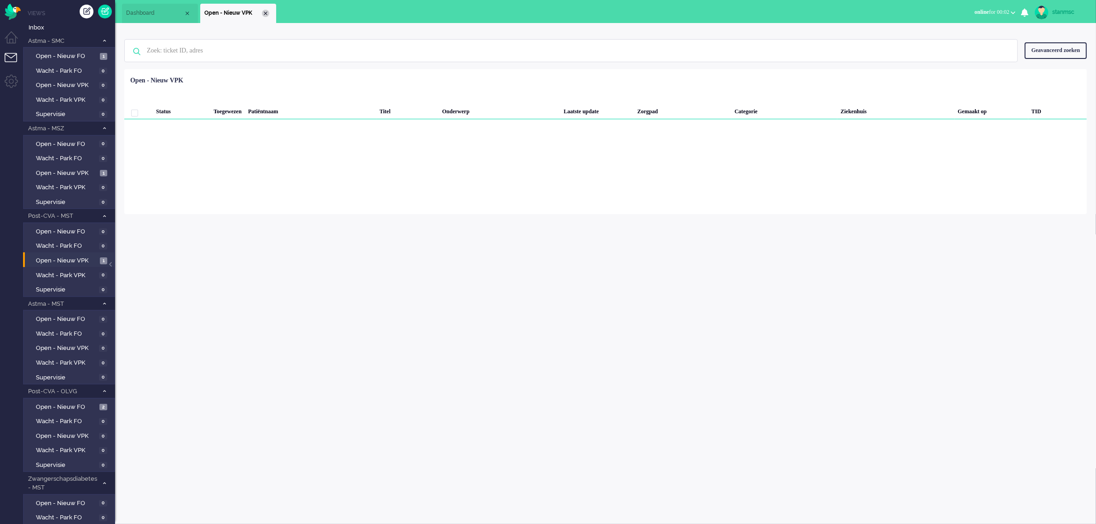
click at [265, 10] on div "Close tab" at bounding box center [265, 13] width 7 height 7
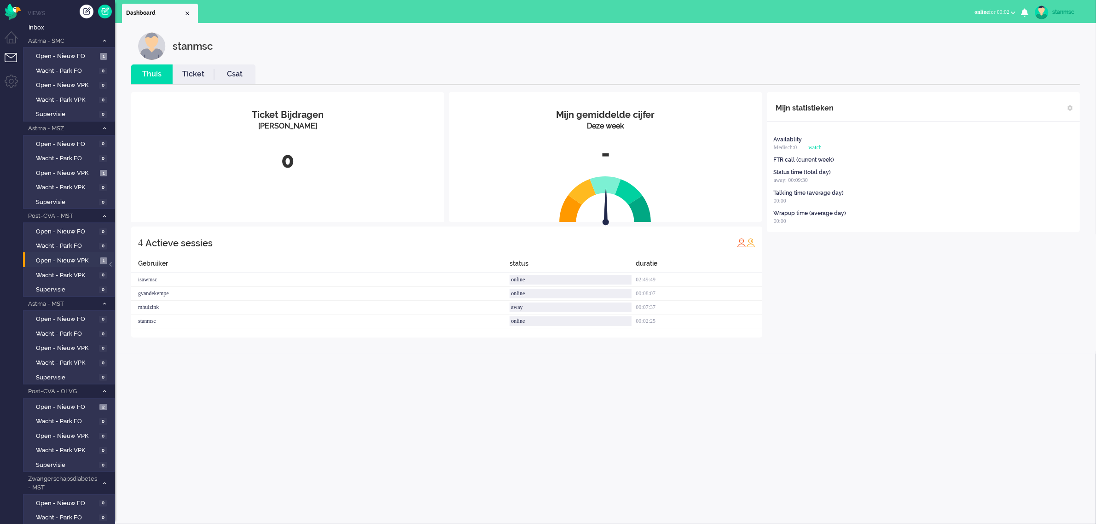
click at [199, 72] on link "Ticket" at bounding box center [193, 74] width 41 height 11
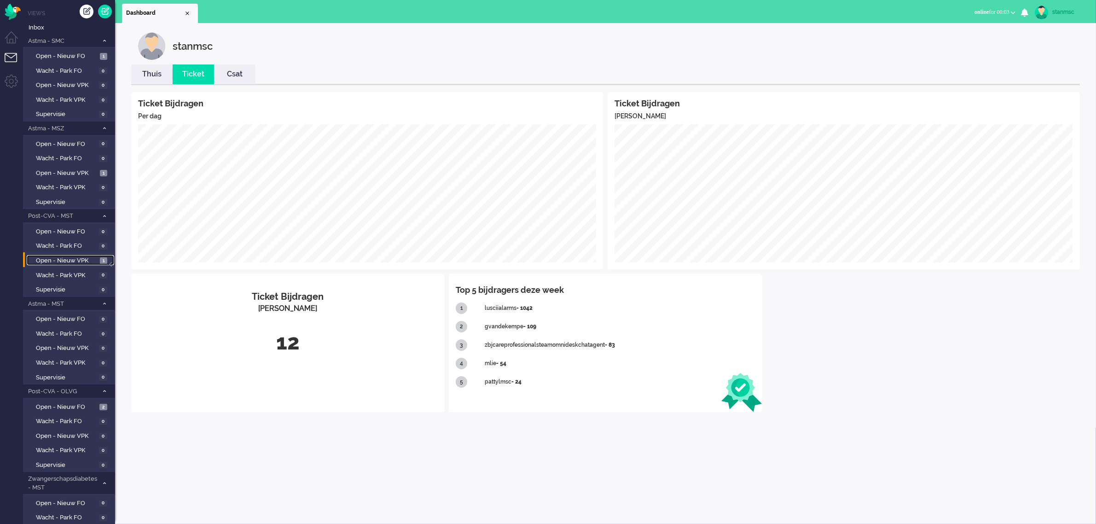
click at [68, 258] on span "Open - Nieuw VPK" at bounding box center [67, 260] width 62 height 9
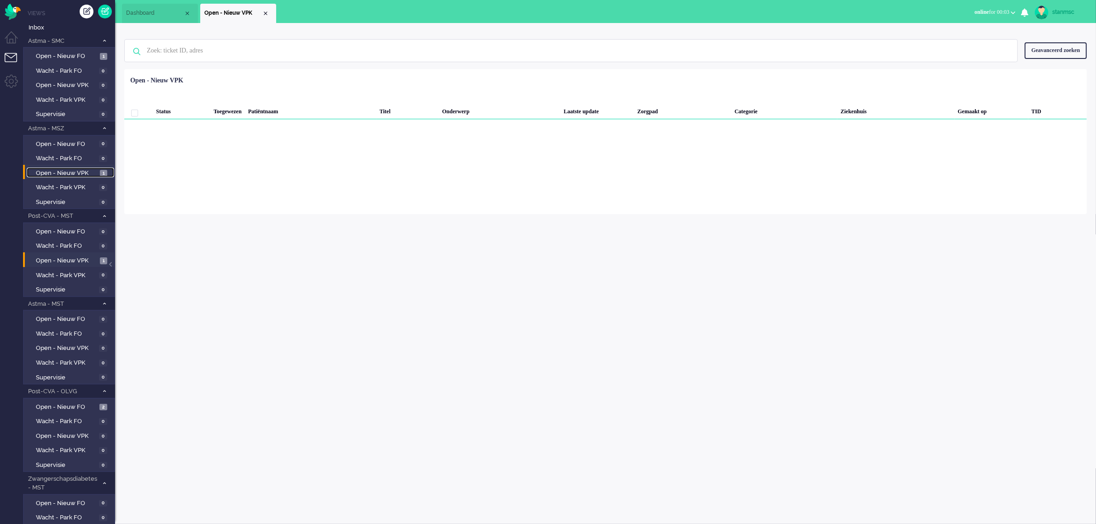
click at [68, 169] on span "Open - Nieuw VPK" at bounding box center [67, 173] width 62 height 9
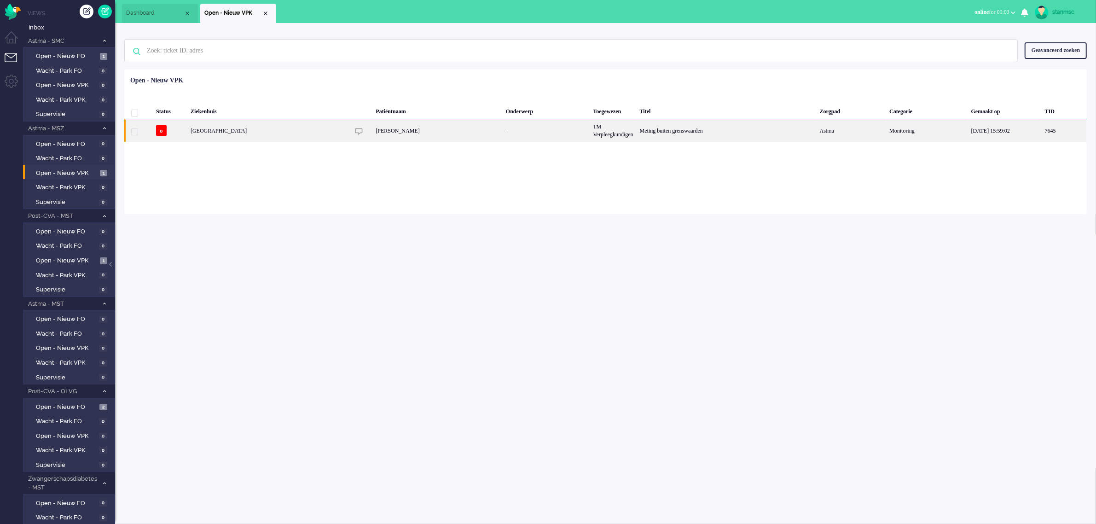
click at [590, 130] on div "[GEOGRAPHIC_DATA]" at bounding box center [613, 130] width 46 height 23
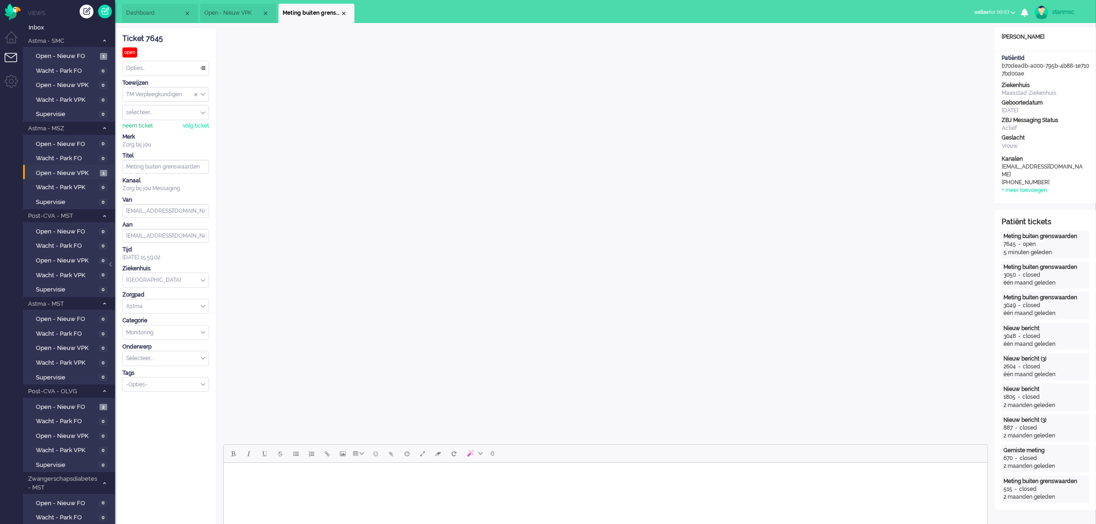
click at [136, 124] on div "neem ticket" at bounding box center [137, 126] width 30 height 8
